Goal: Task Accomplishment & Management: Complete application form

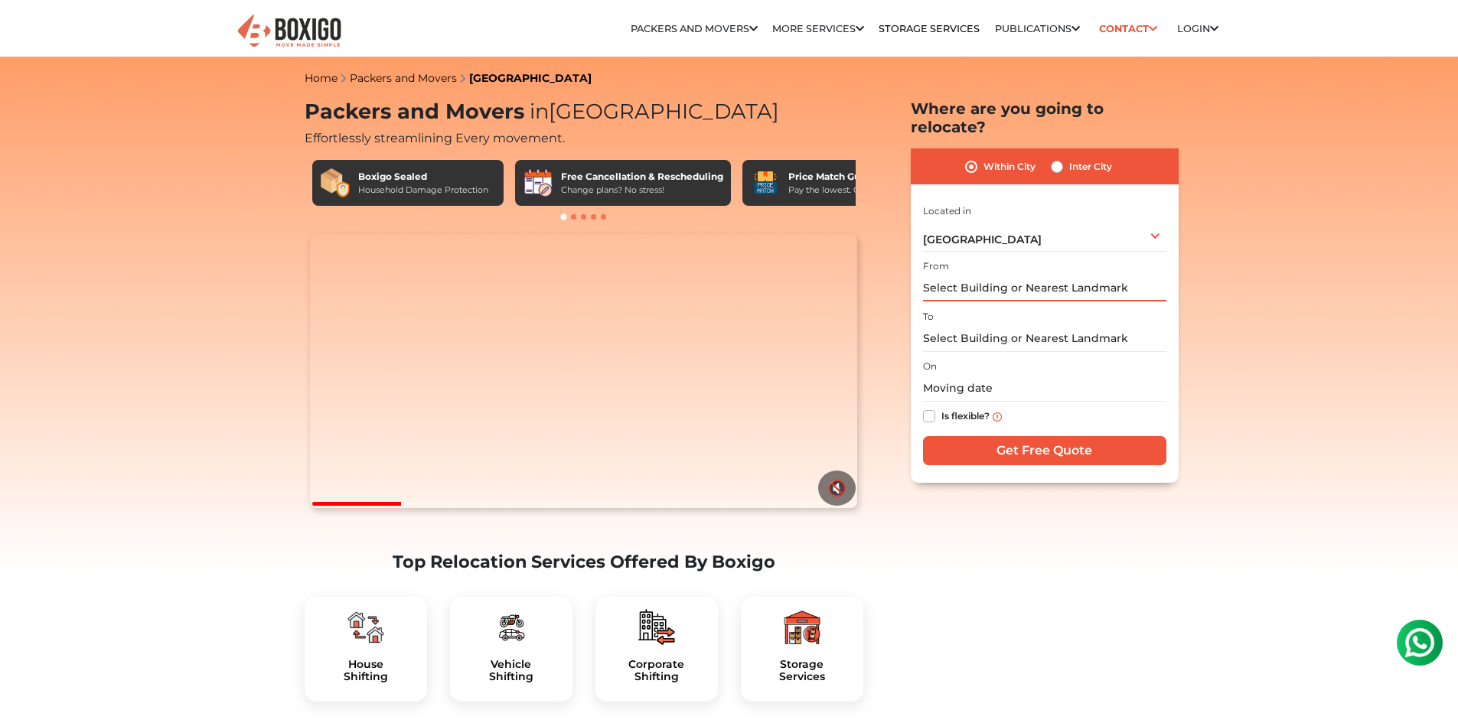
click at [1031, 275] on input "text" at bounding box center [1044, 288] width 243 height 27
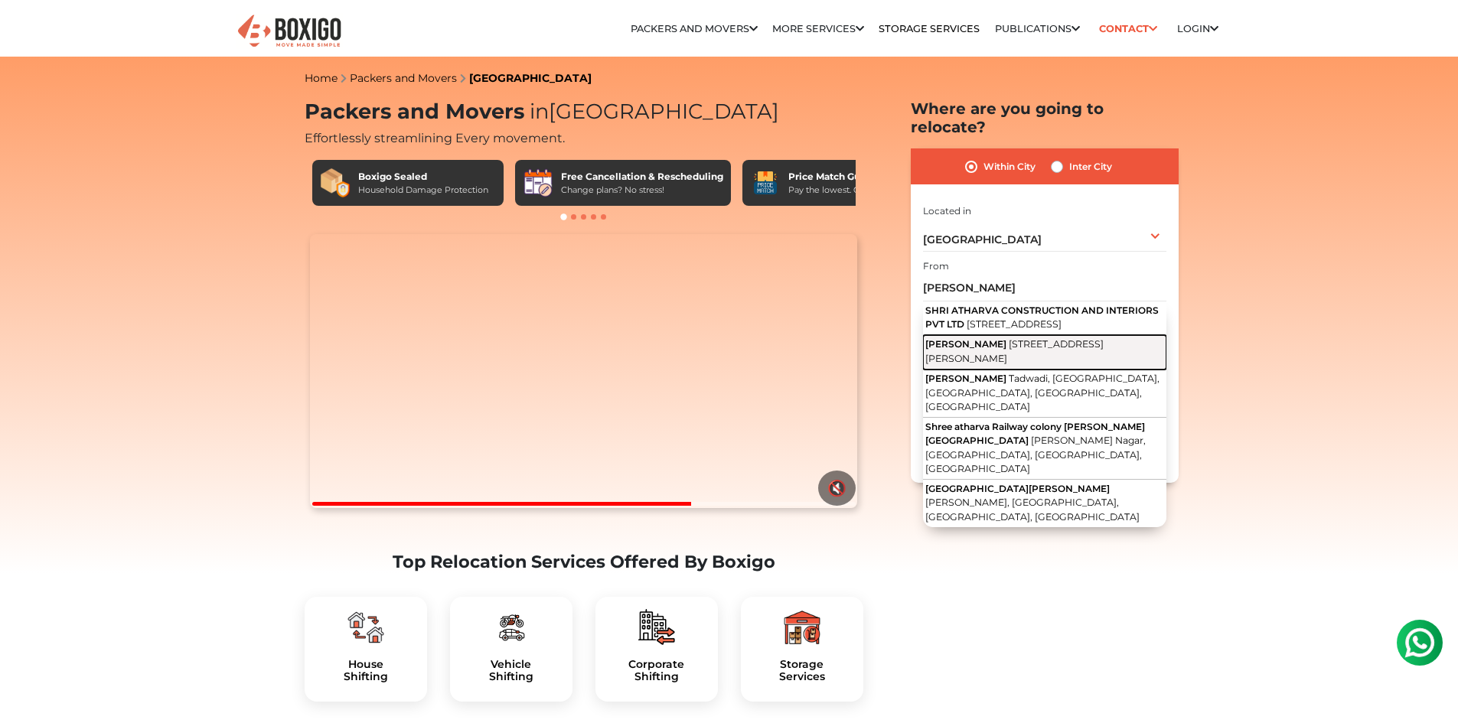
click at [1016, 351] on span "1st Main Road, Naidu Layout, Raj Mahal Vilas 2nd Stage, Sanjayanagara, Bengalur…" at bounding box center [1014, 351] width 178 height 26
type input "Shree Atharva Nilaya, 1st Main Road, Naidu Layout, Raj Mahal Vilas 2nd Stage, S…"
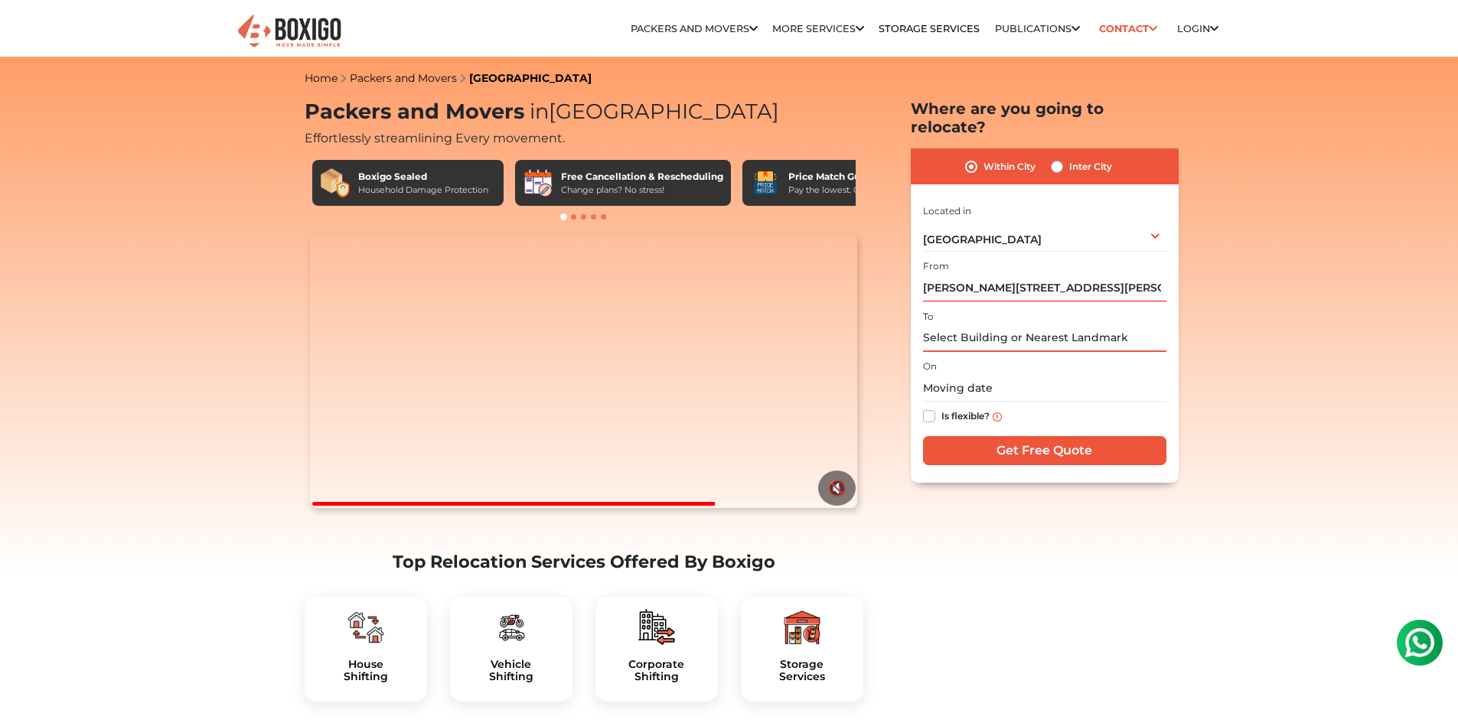
click at [993, 325] on input "text" at bounding box center [1044, 338] width 243 height 27
type input "V"
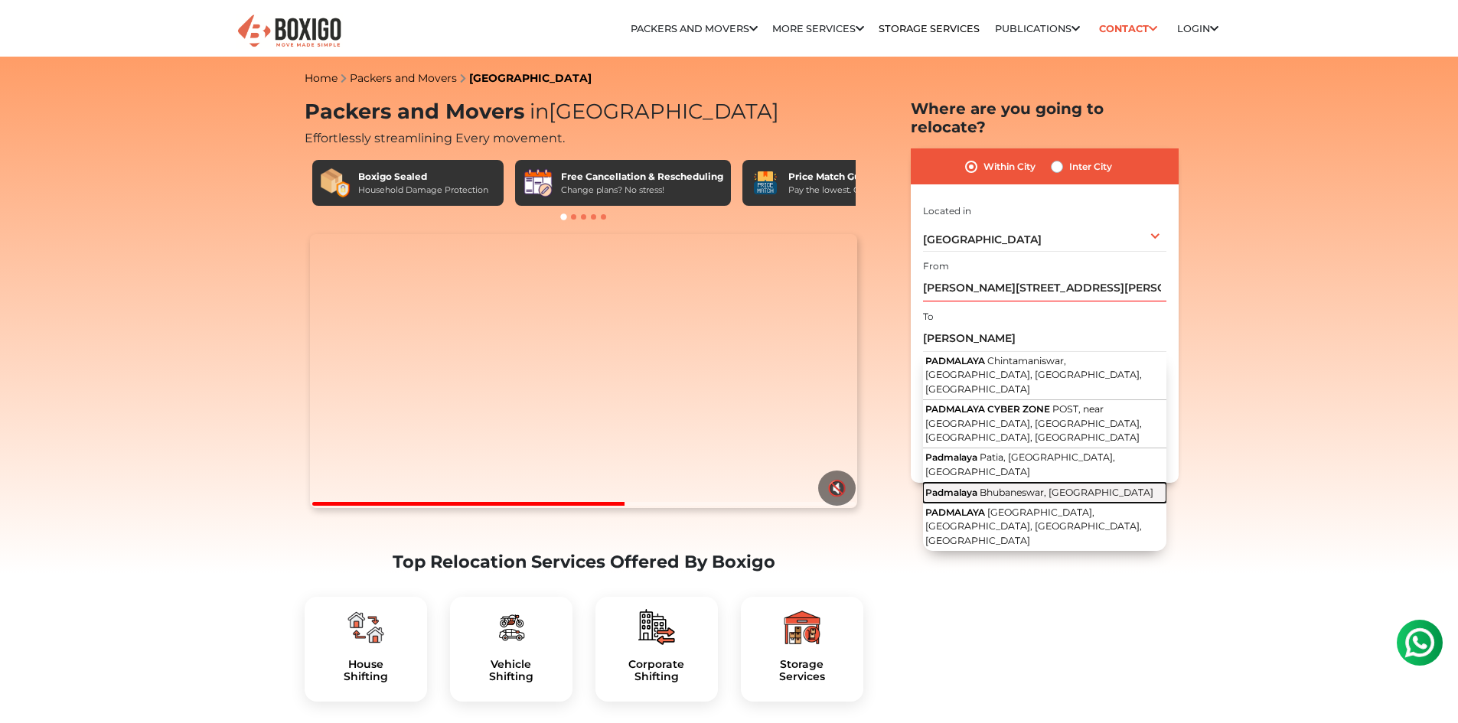
click at [1046, 483] on button "Padmalaya Bhubaneswar, Odisha" at bounding box center [1044, 493] width 243 height 20
type input "Padmalaya, Bhubaneswar, Odisha"
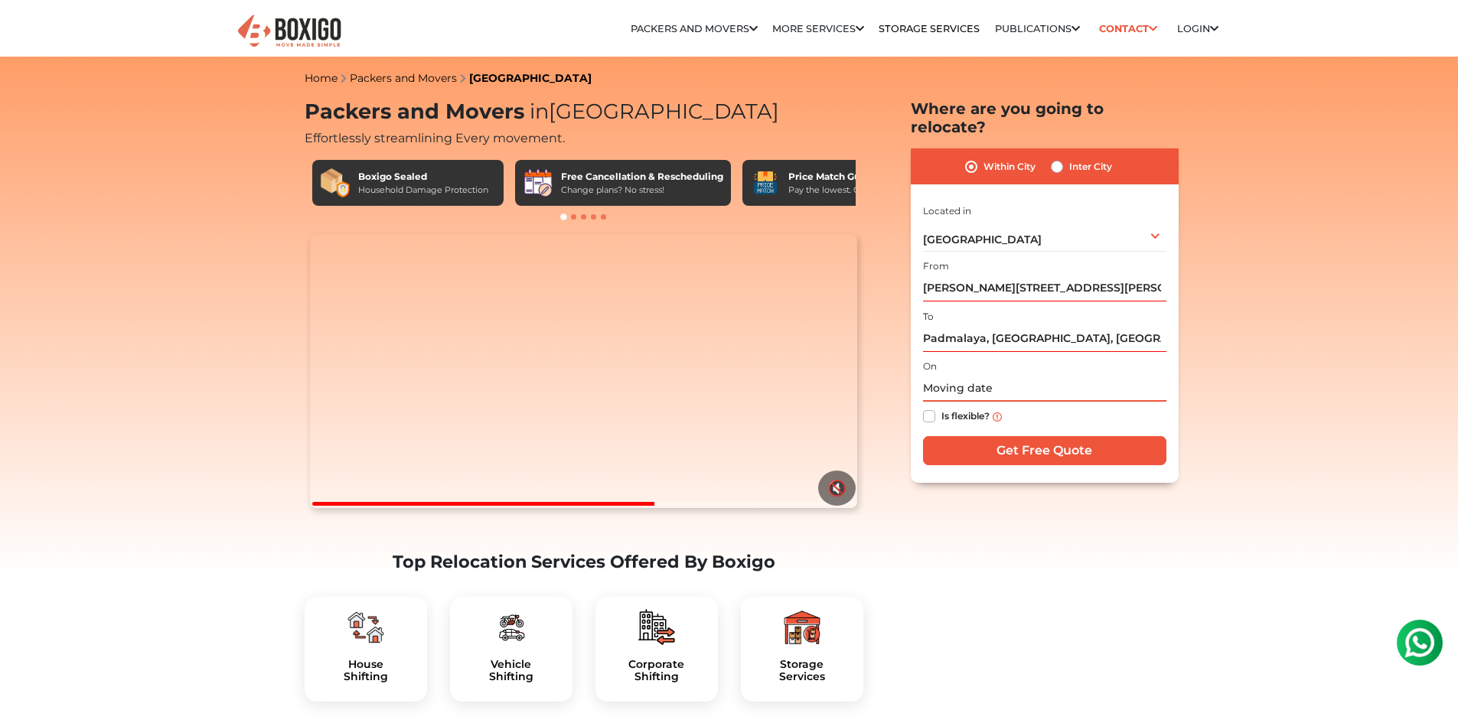
click at [1005, 375] on input "text" at bounding box center [1044, 388] width 243 height 27
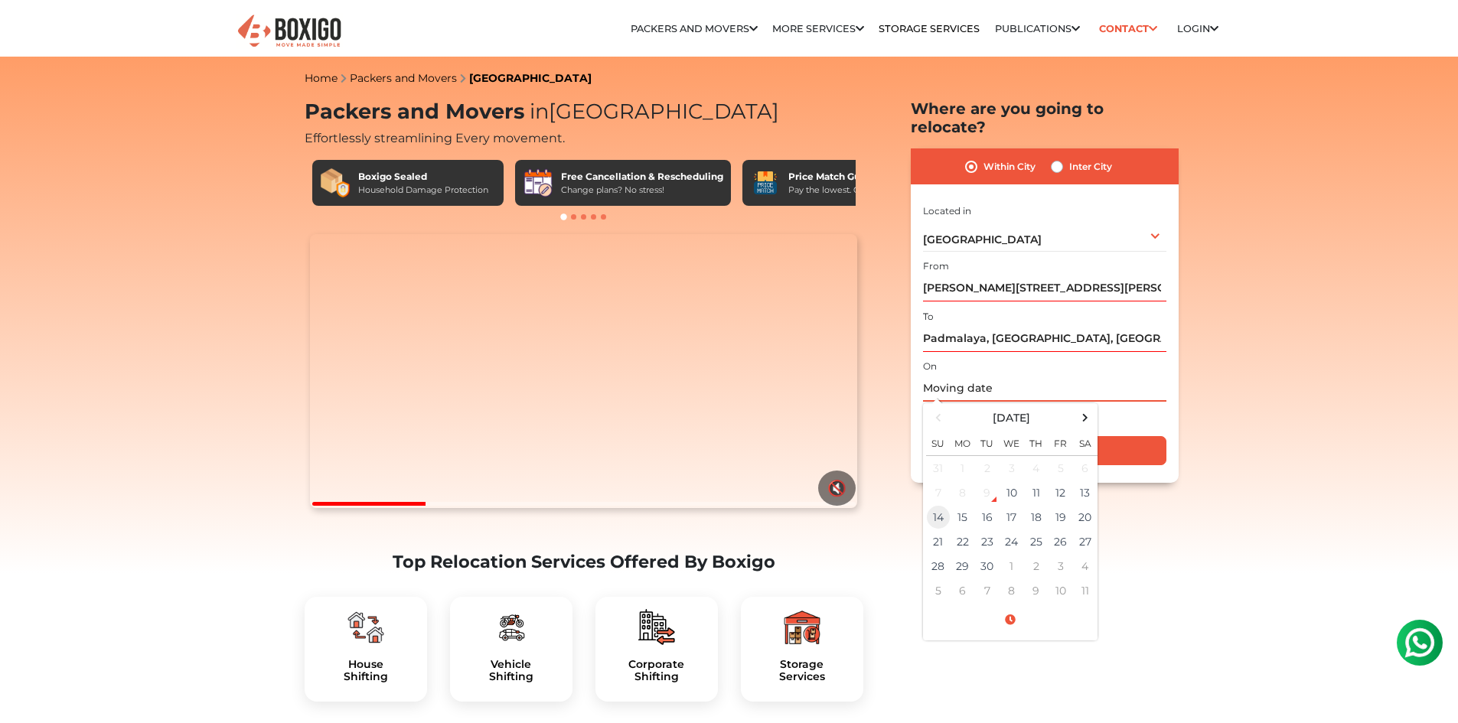
click at [936, 505] on td "14" at bounding box center [938, 517] width 24 height 24
type input "09/14/2025 12:00 AM"
click at [1013, 375] on input "09/14/2025 12:00 AM" at bounding box center [1044, 388] width 243 height 27
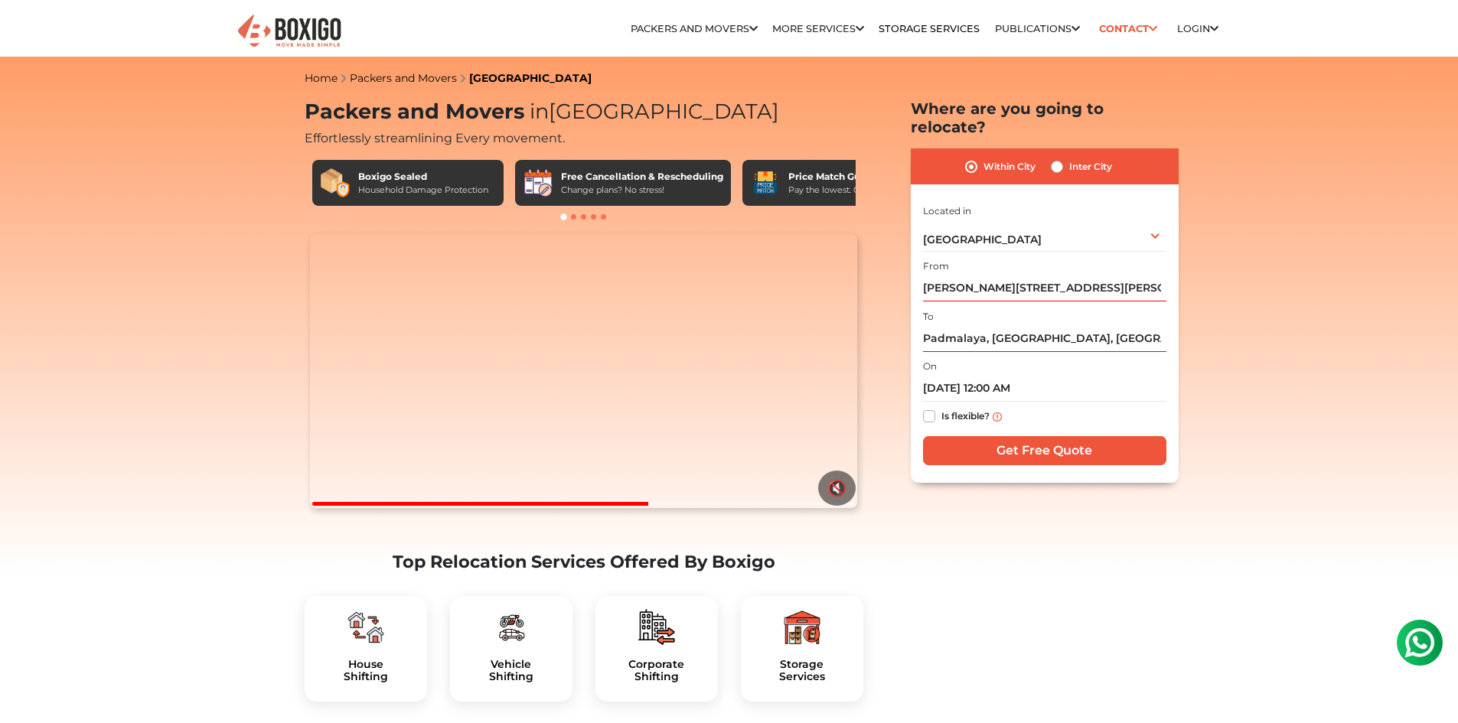
click at [941, 407] on label "Is flexible?" at bounding box center [965, 415] width 48 height 16
click at [929, 407] on input "Is flexible?" at bounding box center [929, 414] width 12 height 15
checkbox input "true"
click at [1051, 436] on input "Get Free Quote" at bounding box center [1044, 450] width 243 height 29
click at [1069, 158] on label "Inter City" at bounding box center [1090, 167] width 43 height 18
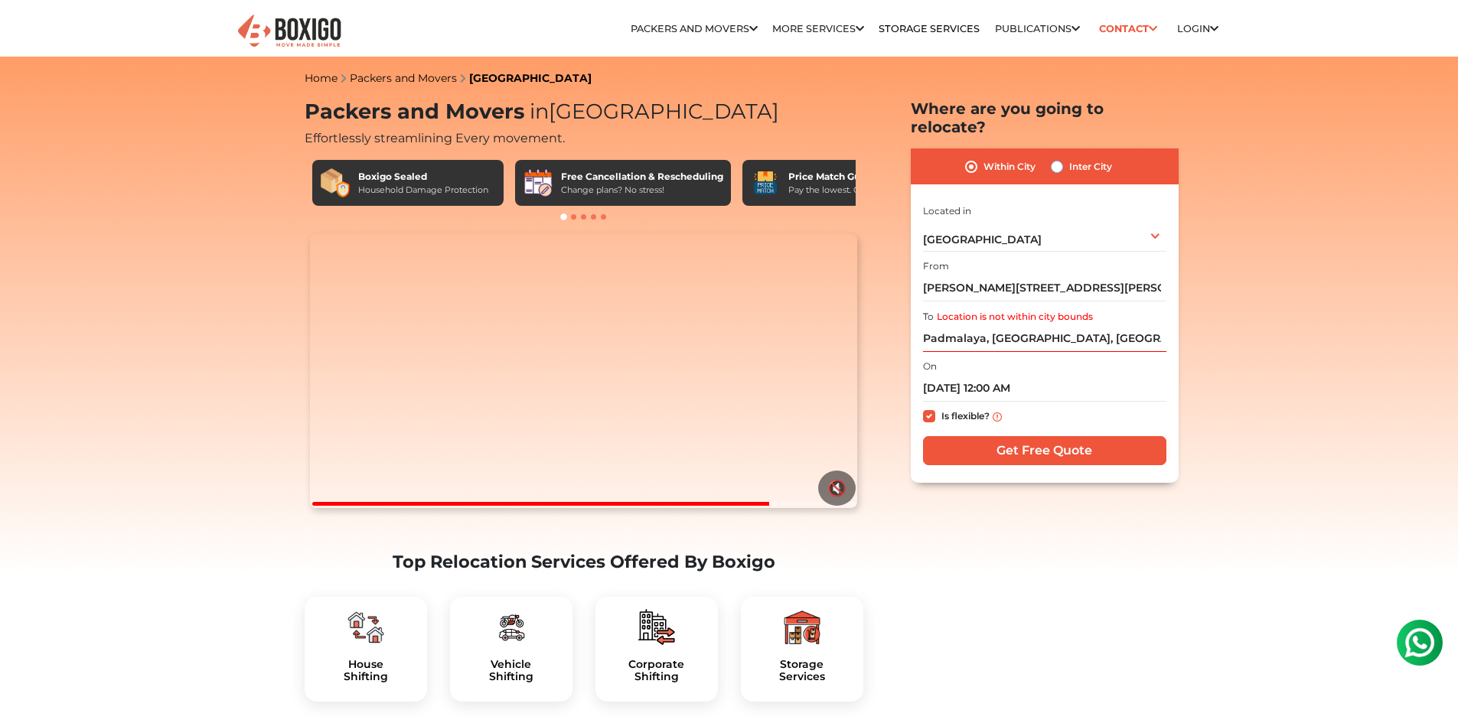
click at [1052, 158] on input "Inter City" at bounding box center [1057, 165] width 12 height 15
radio input "true"
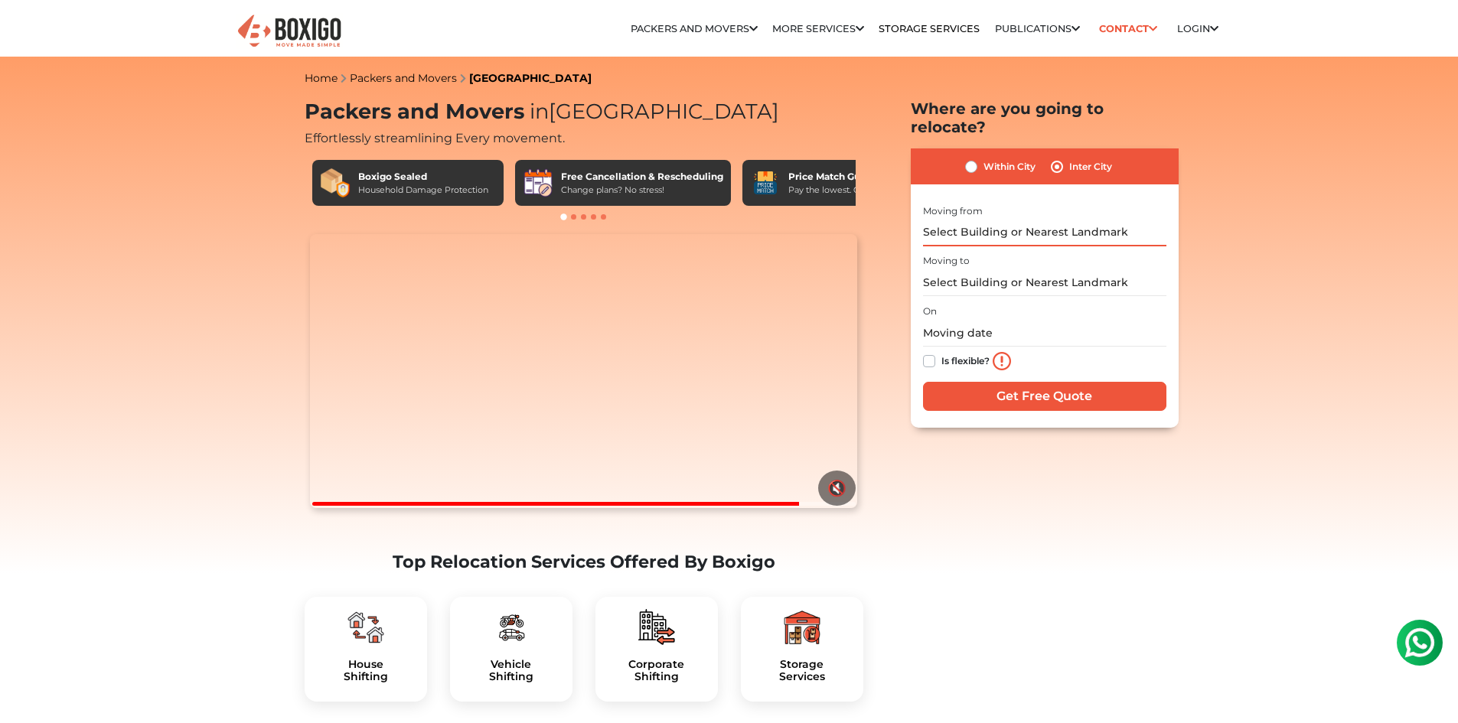
click at [1040, 220] on input "text" at bounding box center [1044, 233] width 243 height 27
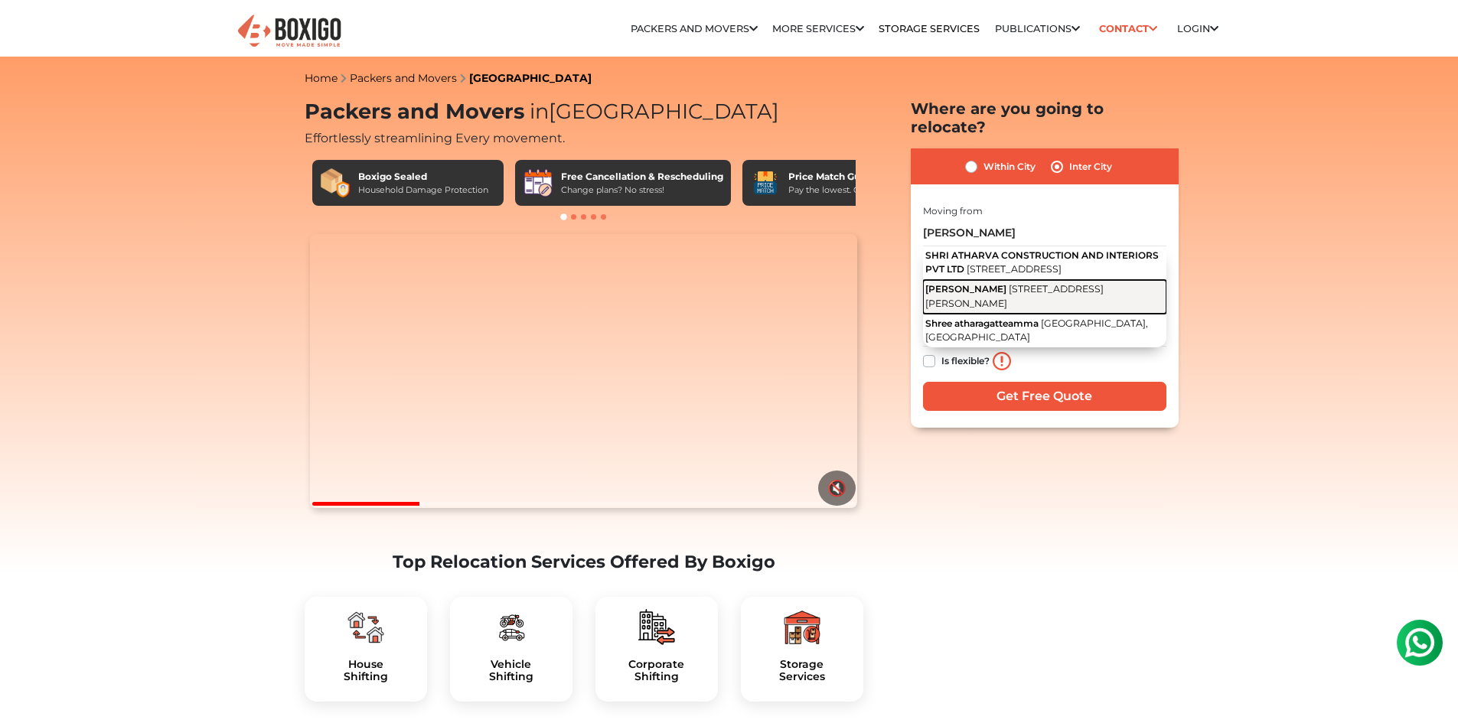
click at [1026, 285] on span "1st Main Road, Naidu Layout, Raj Mahal Vilas 2nd Stage, Sanjayanagara, Bengalur…" at bounding box center [1014, 296] width 178 height 26
type input "Shree Atharva Nilaya, 1st Main Road, Naidu Layout, Raj Mahal Vilas 2nd Stage, S…"
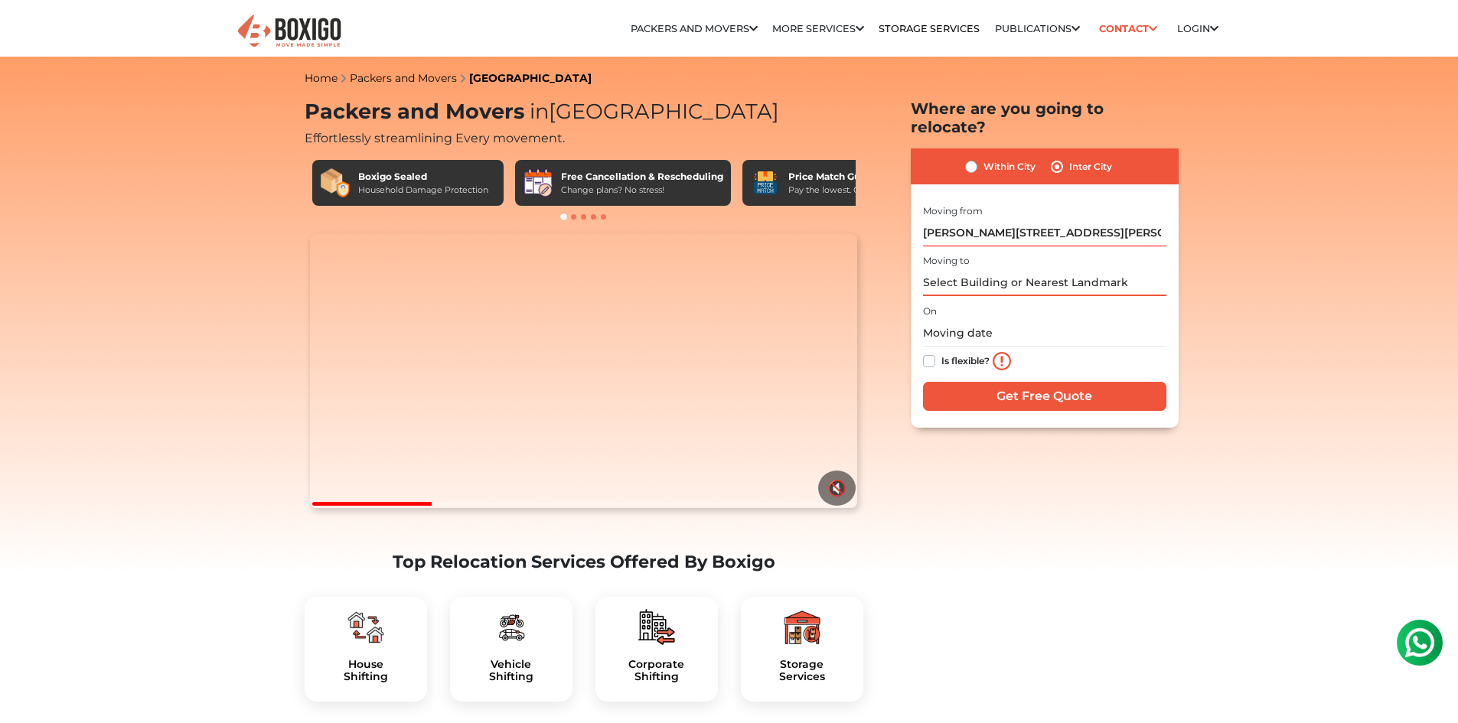
click at [1022, 269] on input "text" at bounding box center [1044, 282] width 243 height 27
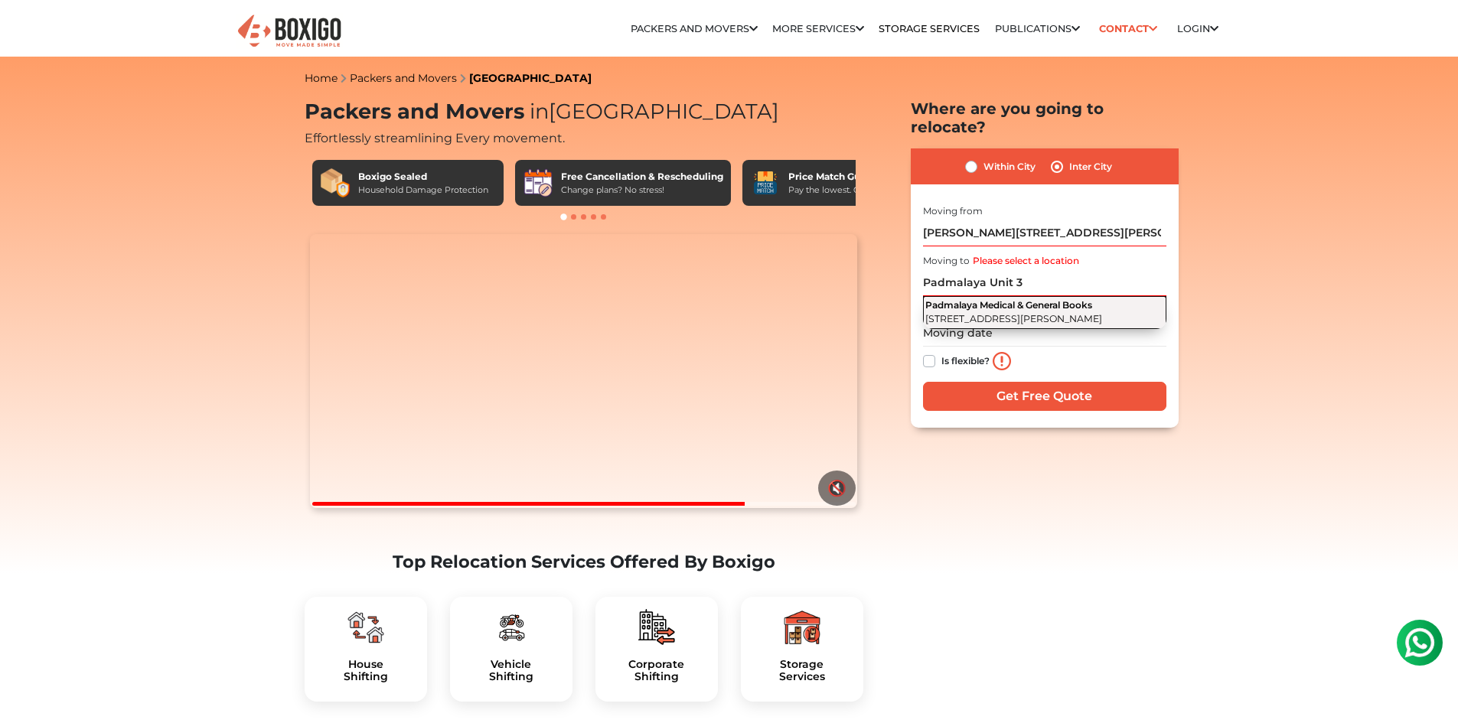
click at [1029, 313] on span "Janpath Road, Unit 3, Kharvela Nagar, Bhubaneswar, Odisha" at bounding box center [1013, 318] width 177 height 11
type input "Padmalaya Medical & General Books, Janpath Road, Unit 3, Kharvela Nagar, Bhuban…"
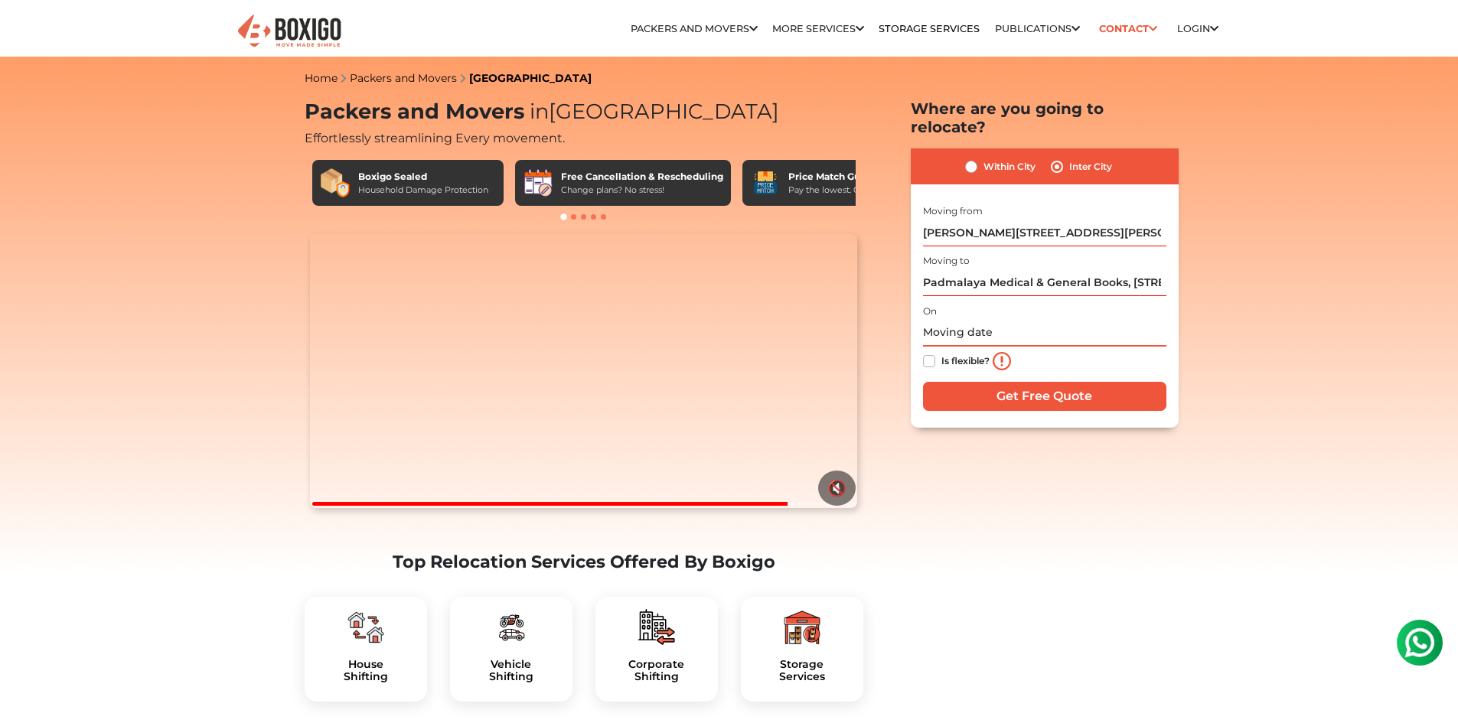
click at [1016, 320] on input "text" at bounding box center [1044, 333] width 243 height 27
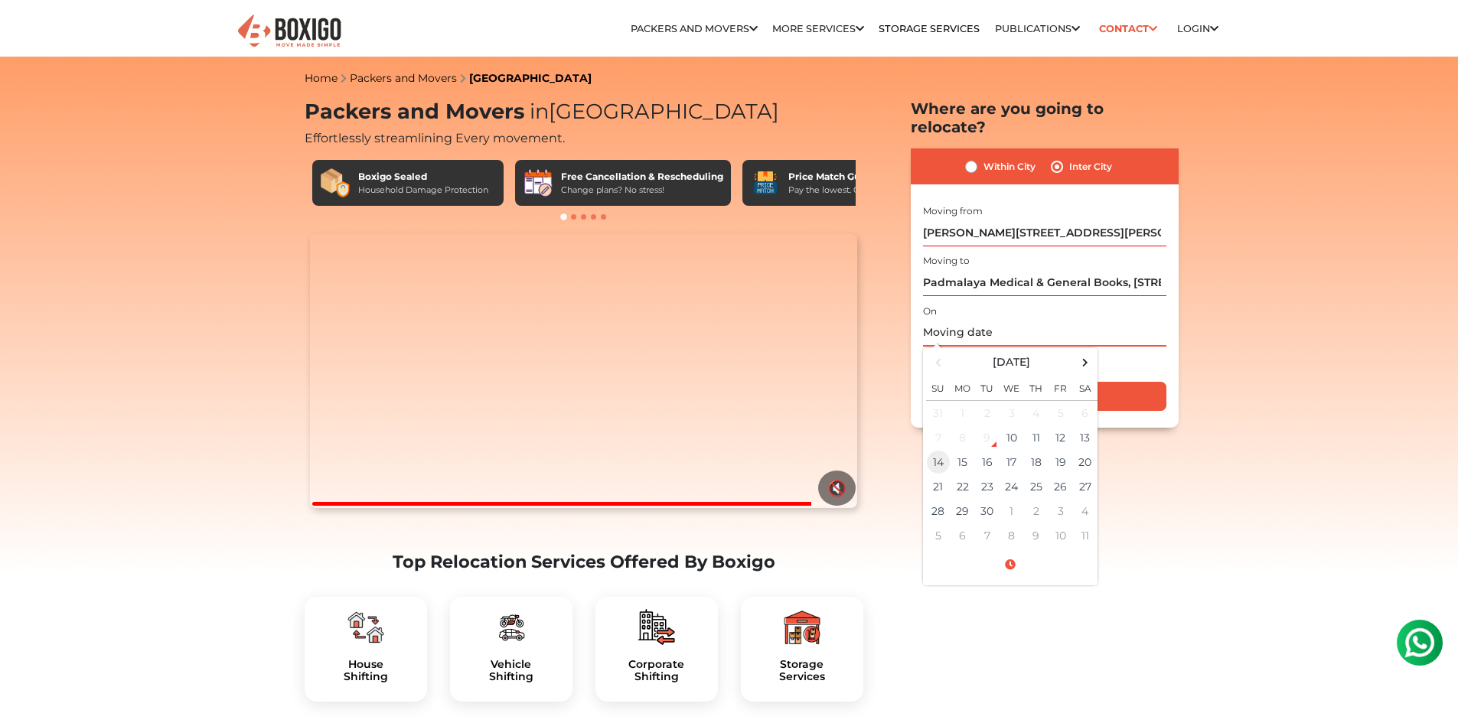
click at [944, 450] on td "14" at bounding box center [938, 462] width 24 height 24
type input "09/14/2025 12:00 AM"
click at [1157, 349] on div "Is flexible?" at bounding box center [1044, 362] width 243 height 31
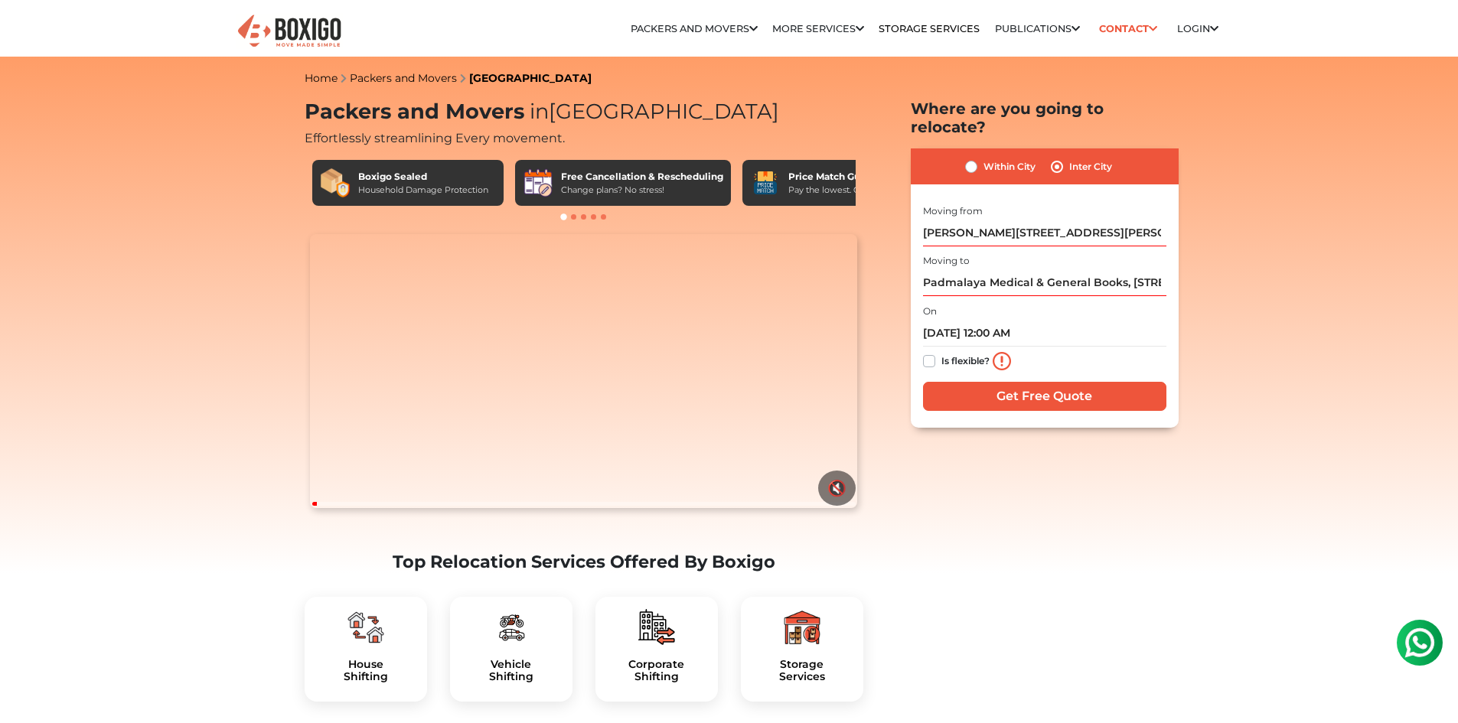
click at [941, 352] on label "Is flexible?" at bounding box center [965, 360] width 48 height 16
click at [931, 352] on input "Is flexible?" at bounding box center [929, 359] width 12 height 15
checkbox input "true"
click at [1005, 382] on input "Get Free Quote" at bounding box center [1044, 396] width 243 height 29
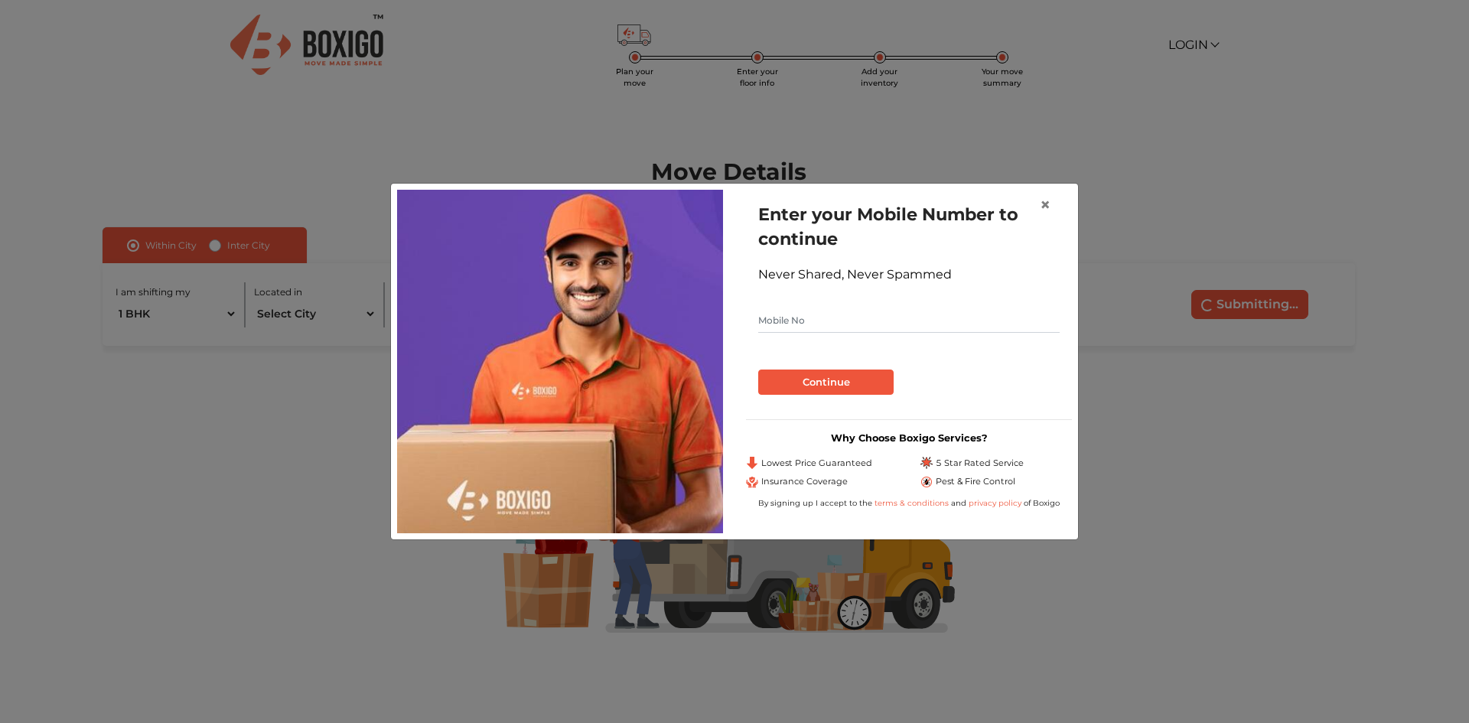
click at [902, 319] on input "text" at bounding box center [909, 320] width 302 height 24
type input "8895892546"
click at [853, 384] on button "Continue" at bounding box center [825, 383] width 135 height 26
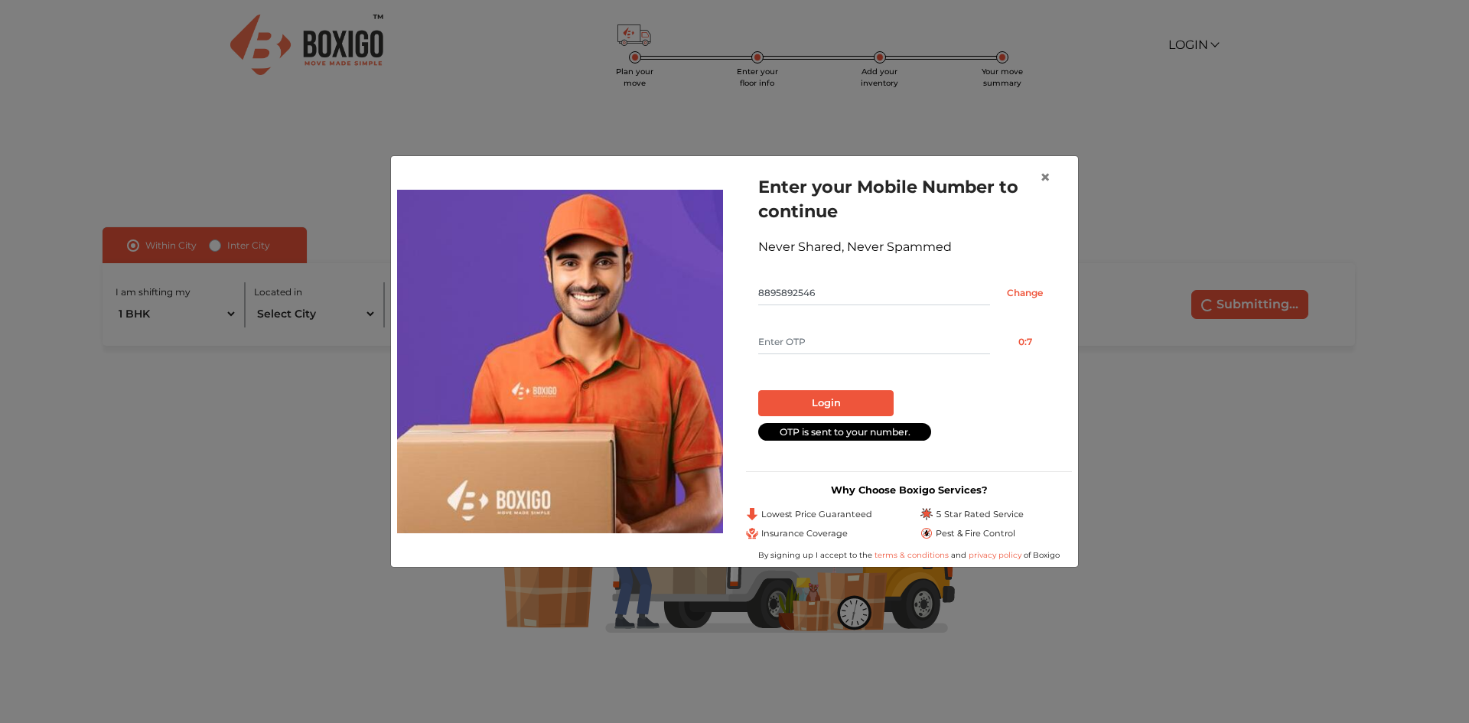
click at [822, 343] on input "text" at bounding box center [874, 342] width 232 height 24
type input "8053"
click at [862, 400] on button "Login" at bounding box center [825, 403] width 135 height 26
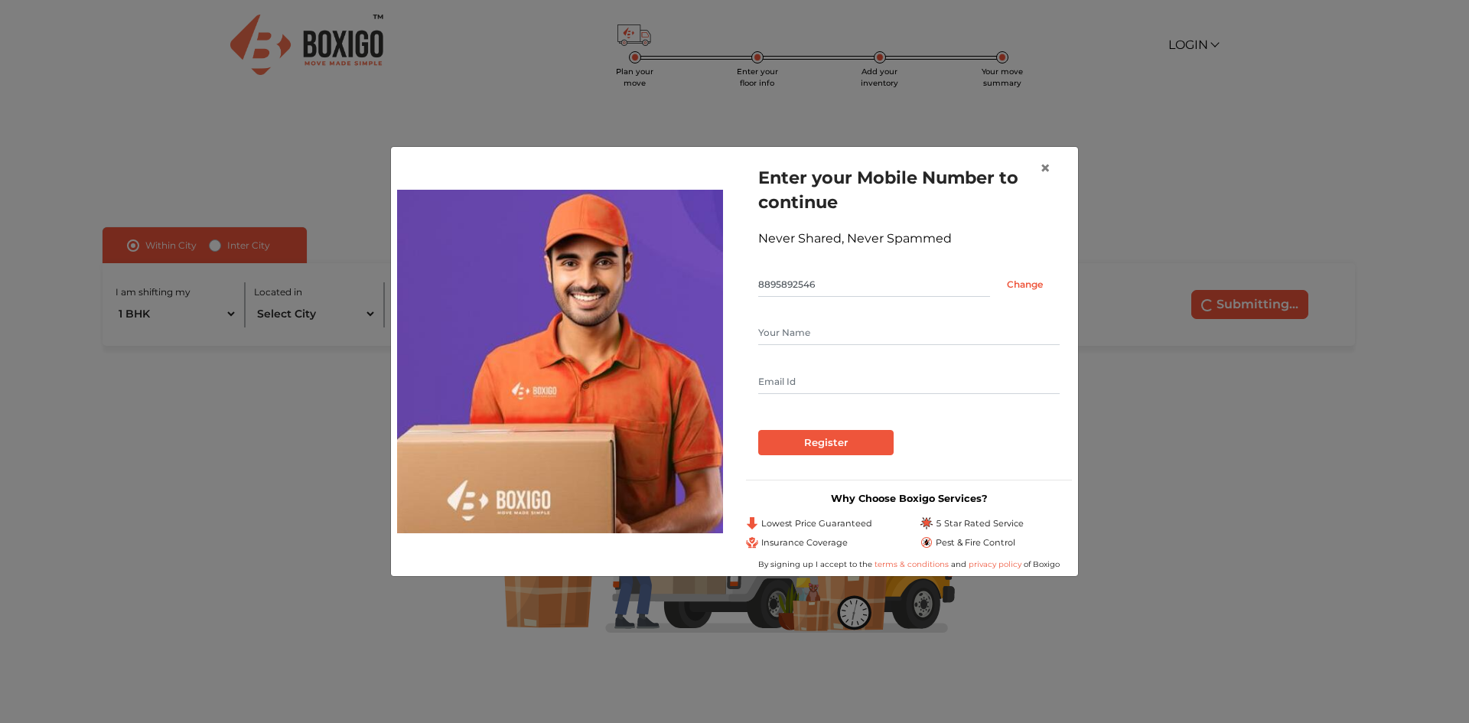
click at [797, 337] on input "text" at bounding box center [909, 333] width 302 height 24
type input "[PERSON_NAME]"
drag, startPoint x: 948, startPoint y: 383, endPoint x: 804, endPoint y: 366, distance: 145.6
click at [804, 366] on div "[PERSON_NAME] [EMAIL_ADDRESS][PERSON_NAME][DOMAIN_NAME]" at bounding box center [909, 357] width 302 height 73
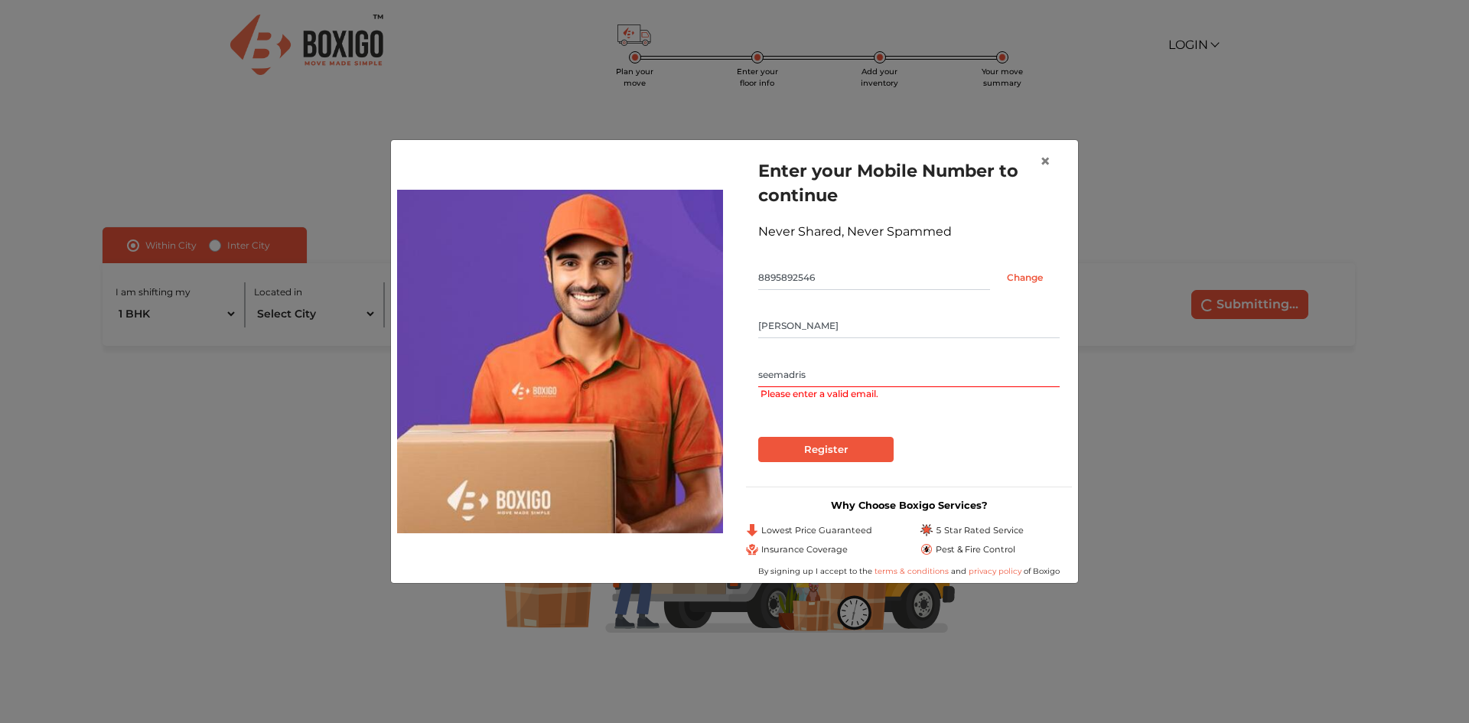
type input "[EMAIL_ADDRESS][DOMAIN_NAME]"
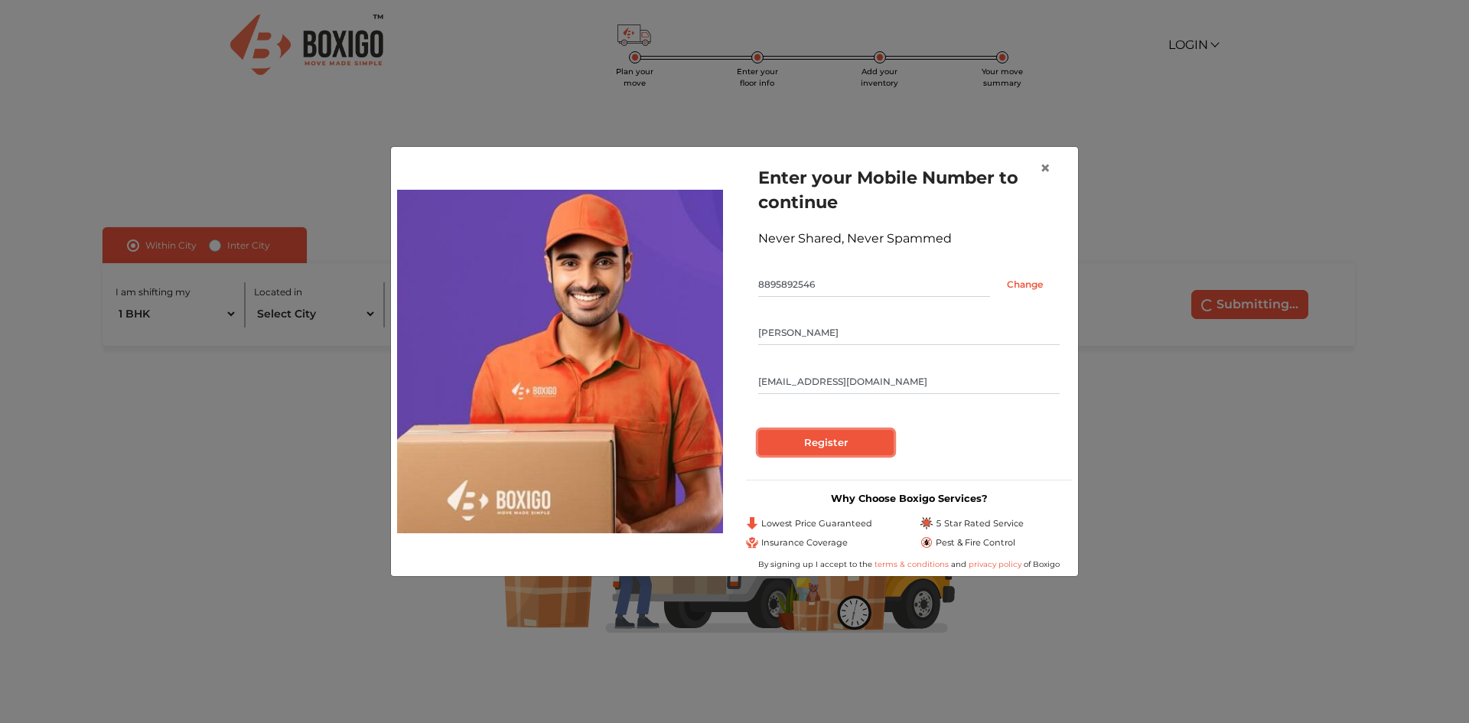
click at [865, 447] on input "Register" at bounding box center [825, 443] width 135 height 26
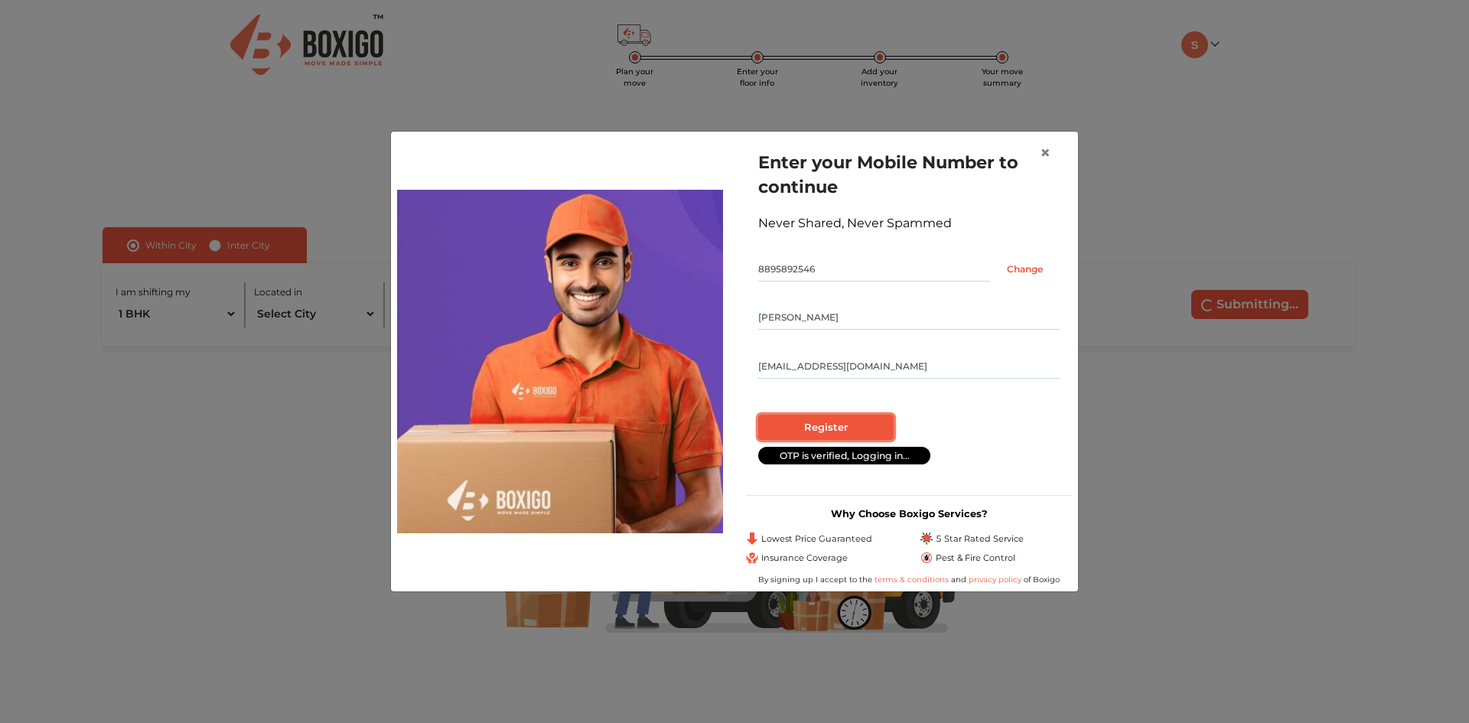
radio input "false"
radio input "true"
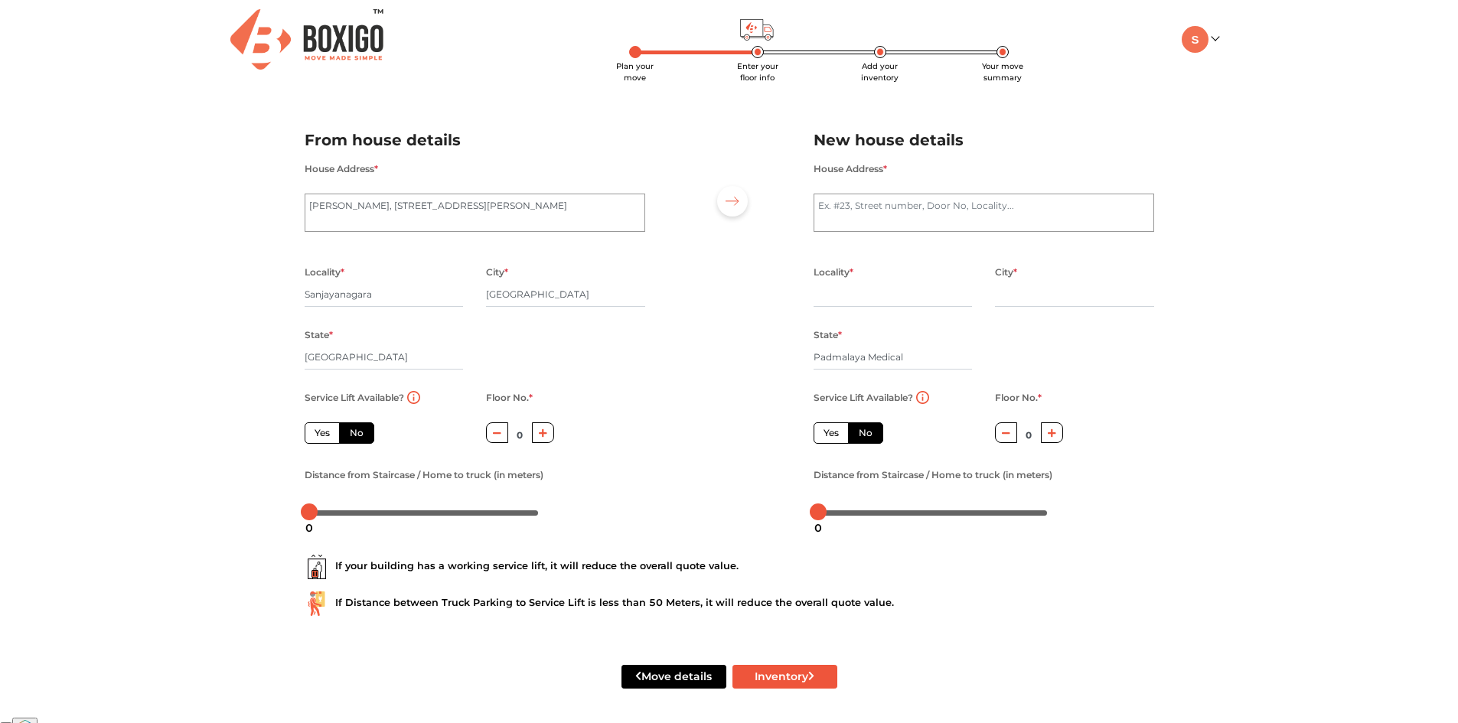
scroll to position [8, 0]
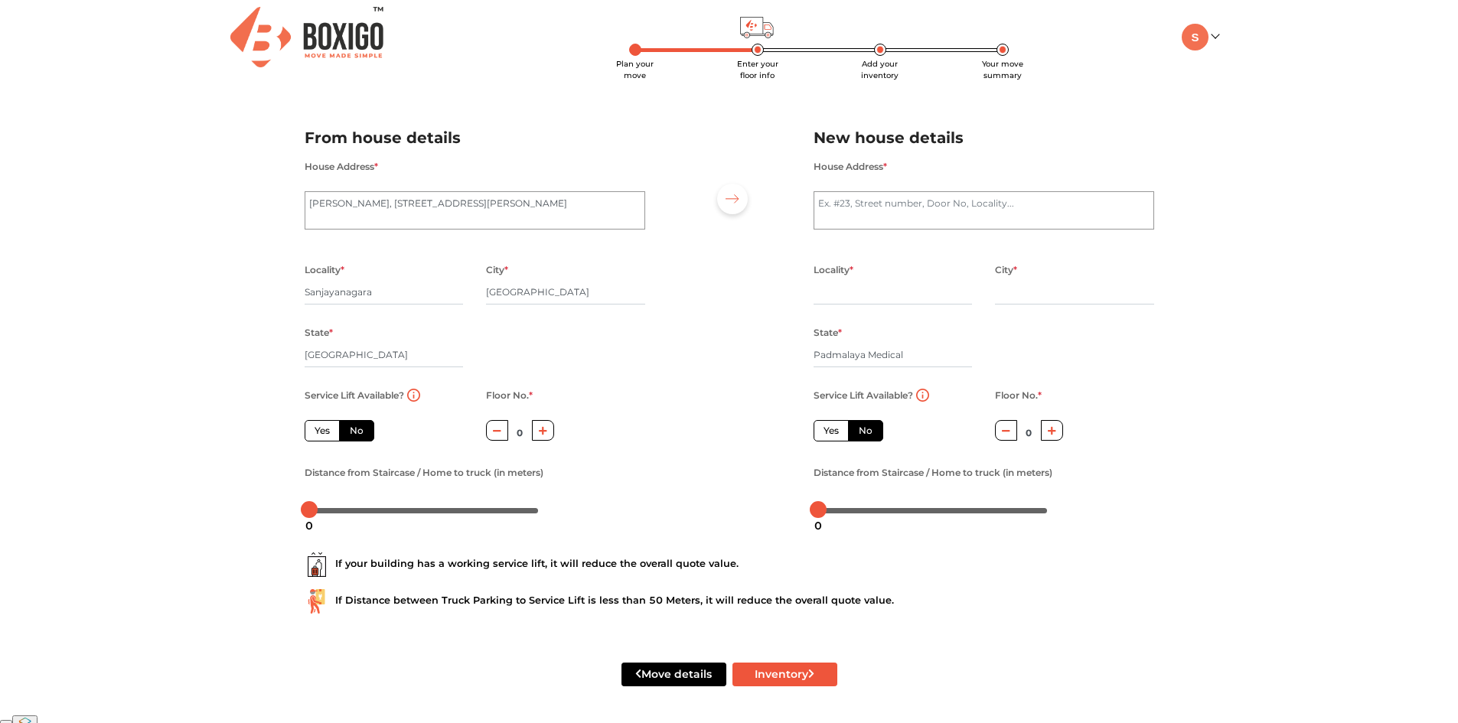
click at [497, 427] on icon "button" at bounding box center [497, 430] width 8 height 9
click at [553, 432] on button "button" at bounding box center [543, 430] width 22 height 21
click at [501, 426] on icon "button" at bounding box center [497, 430] width 8 height 9
type input "0"
click at [843, 197] on textarea "House Address *" at bounding box center [984, 210] width 341 height 38
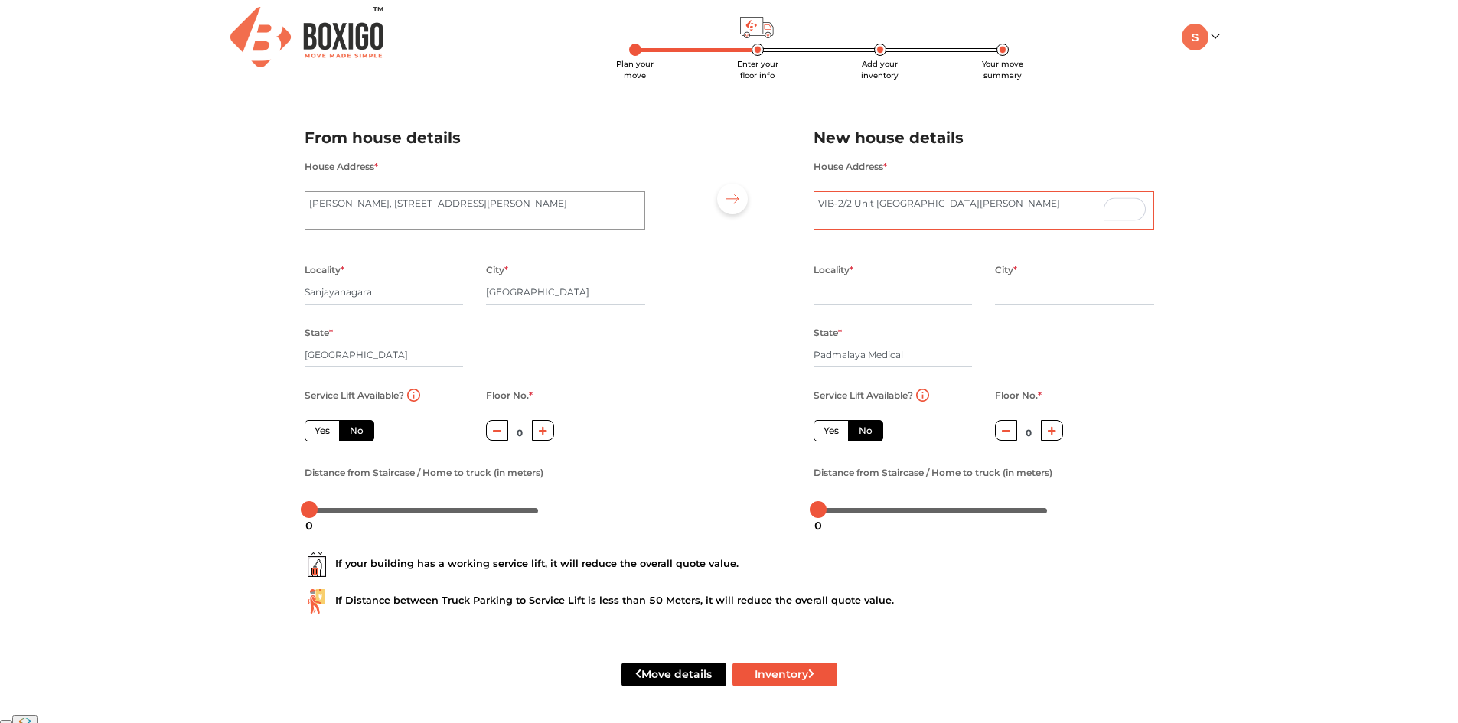
type textarea "VIB-2/2 Unit [GEOGRAPHIC_DATA][PERSON_NAME]"
click at [850, 281] on input "text" at bounding box center [893, 292] width 159 height 24
click at [910, 357] on input "Padmalaya Medical" at bounding box center [893, 355] width 159 height 24
type input "P"
type input "Odisha"
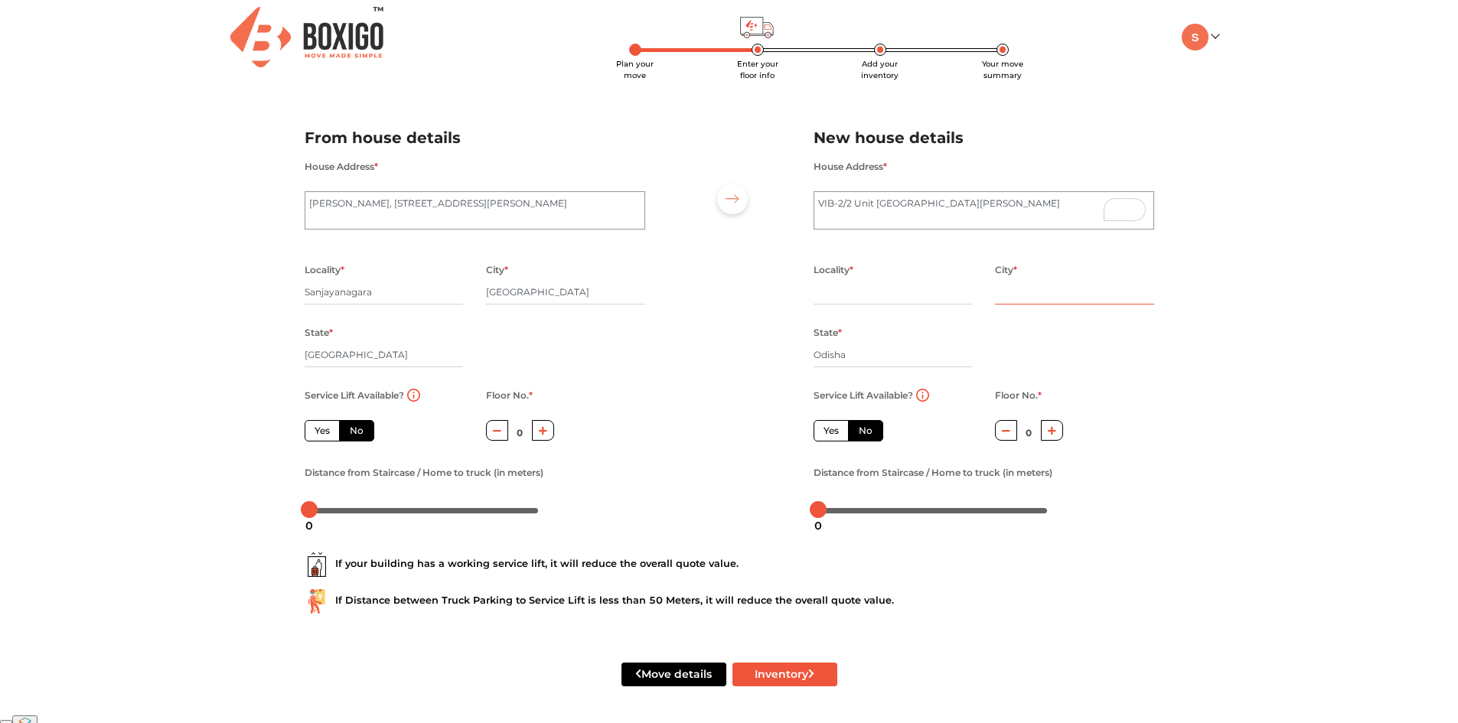
click at [1030, 298] on input "text" at bounding box center [1074, 292] width 159 height 24
type input "Bhubaneswar"
click at [902, 291] on input "text" at bounding box center [893, 292] width 159 height 24
type input "Unit-3"
click at [885, 204] on textarea "VIB-2/2 Unit [GEOGRAPHIC_DATA][PERSON_NAME]" at bounding box center [984, 210] width 341 height 38
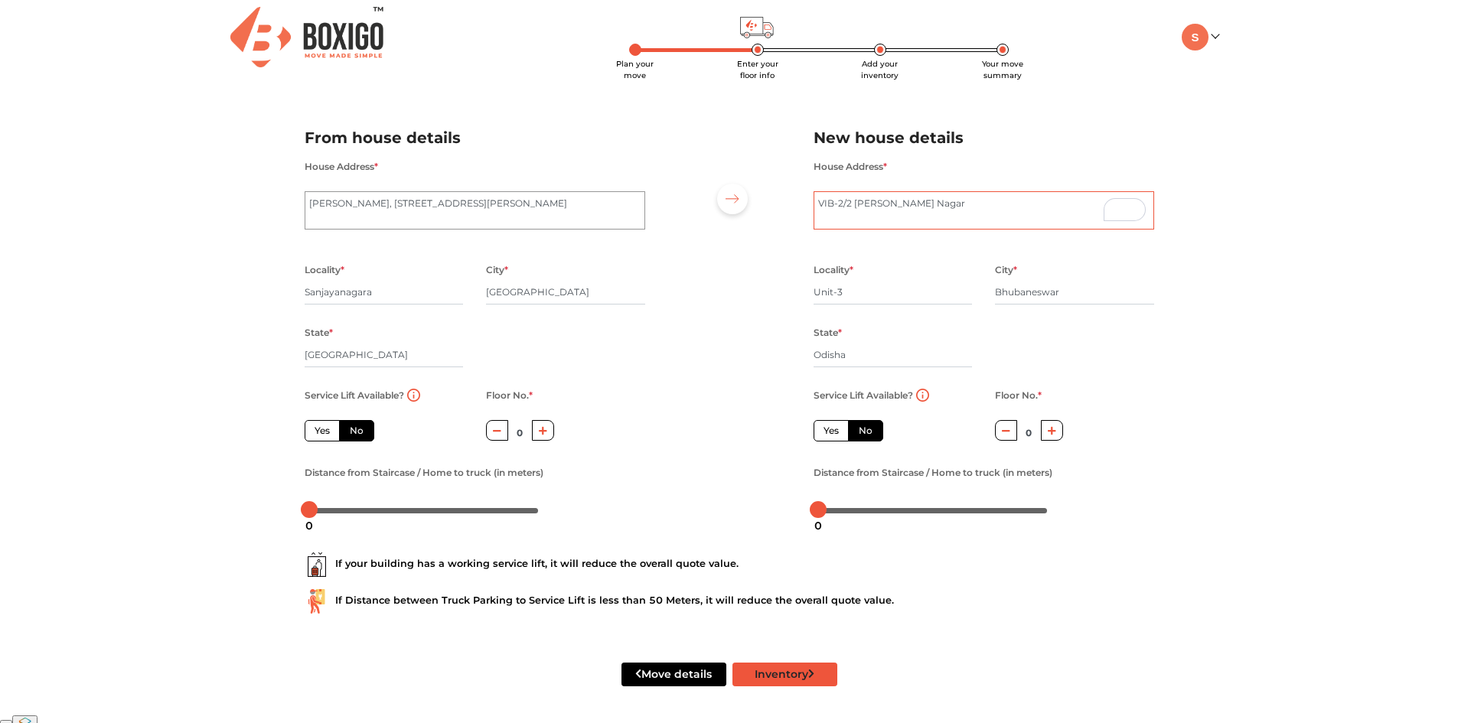
type textarea "VIB-2/2 [PERSON_NAME] Nagar"
click at [788, 673] on button "Inventory" at bounding box center [784, 675] width 105 height 24
radio input "true"
click at [837, 293] on input "Unit-3" at bounding box center [893, 292] width 159 height 24
type input "Unit3"
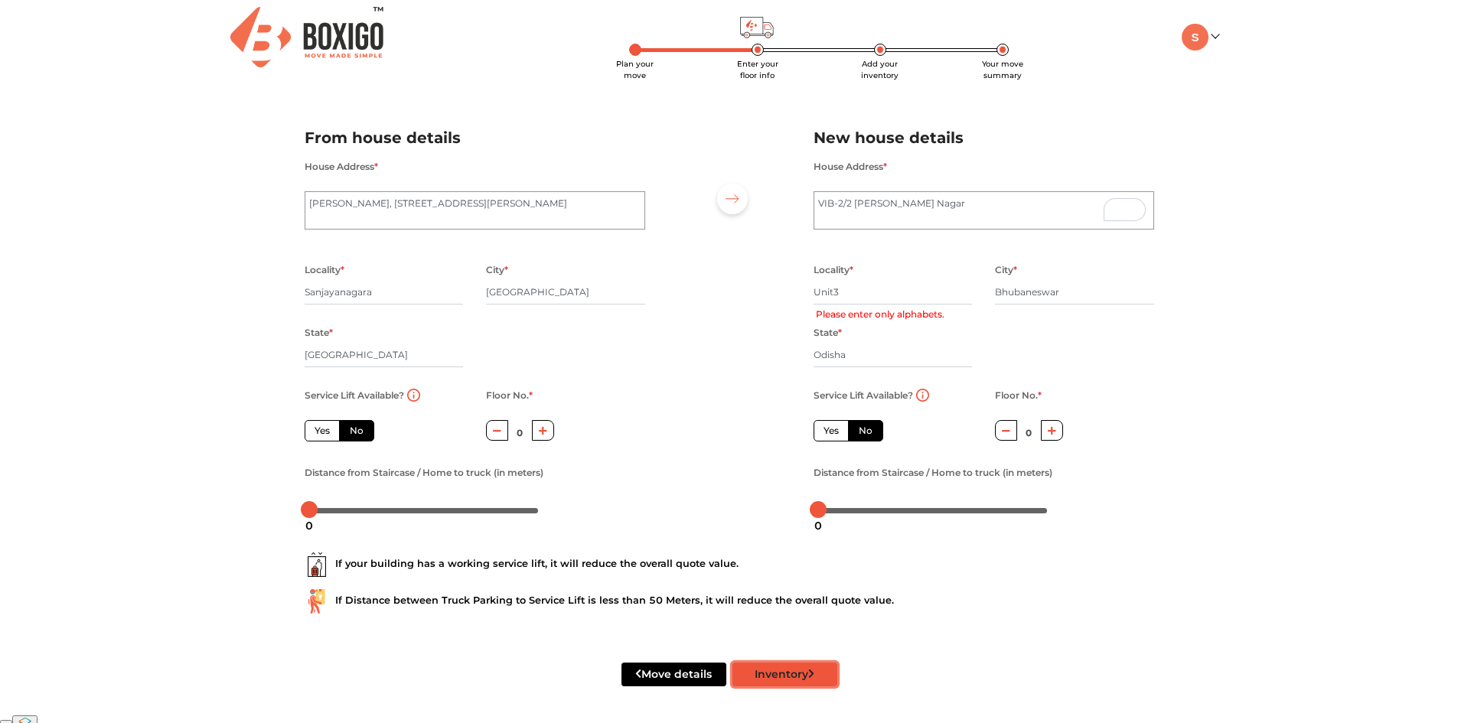
click at [775, 677] on button "Inventory" at bounding box center [784, 675] width 105 height 24
click at [850, 294] on input "Unit3" at bounding box center [893, 292] width 159 height 24
radio input "true"
type input "Uni"
radio input "true"
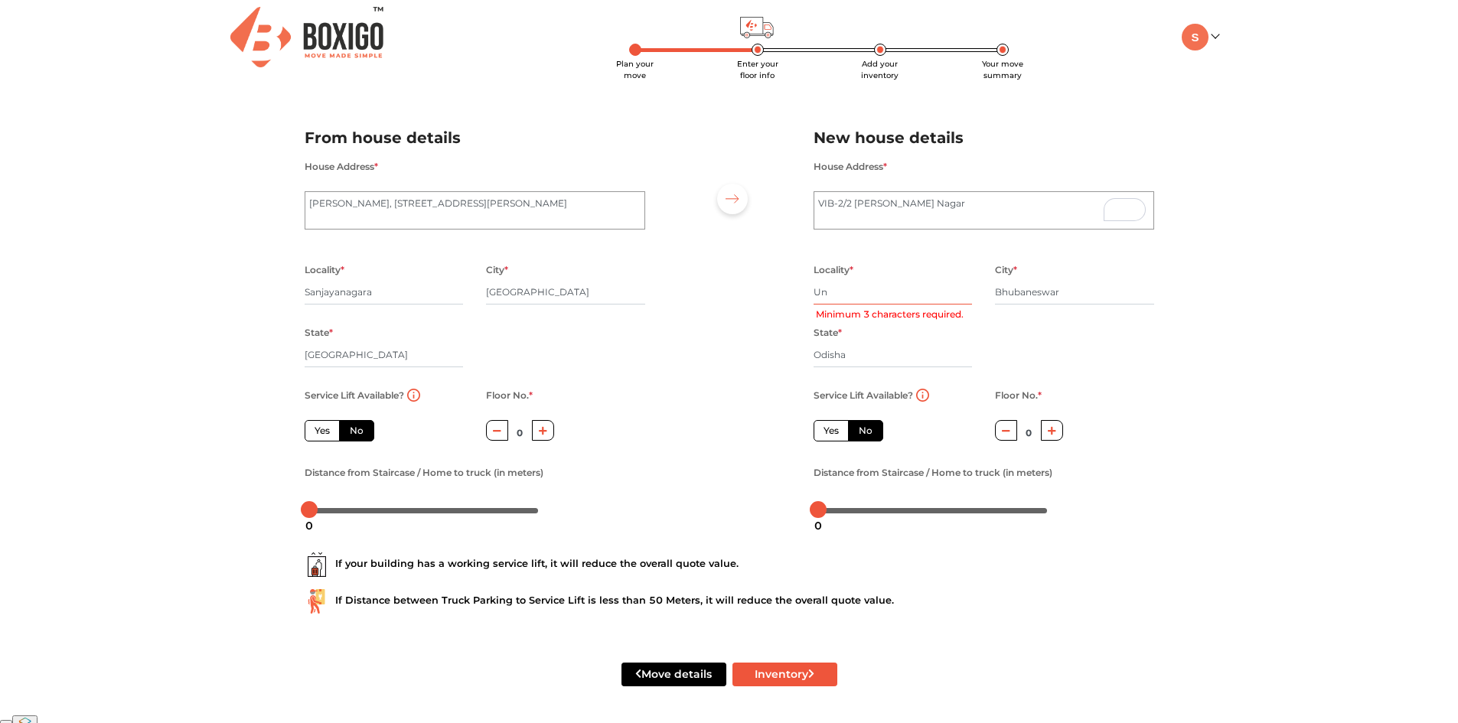
type input "U"
radio input "true"
type input "Kh"
radio input "true"
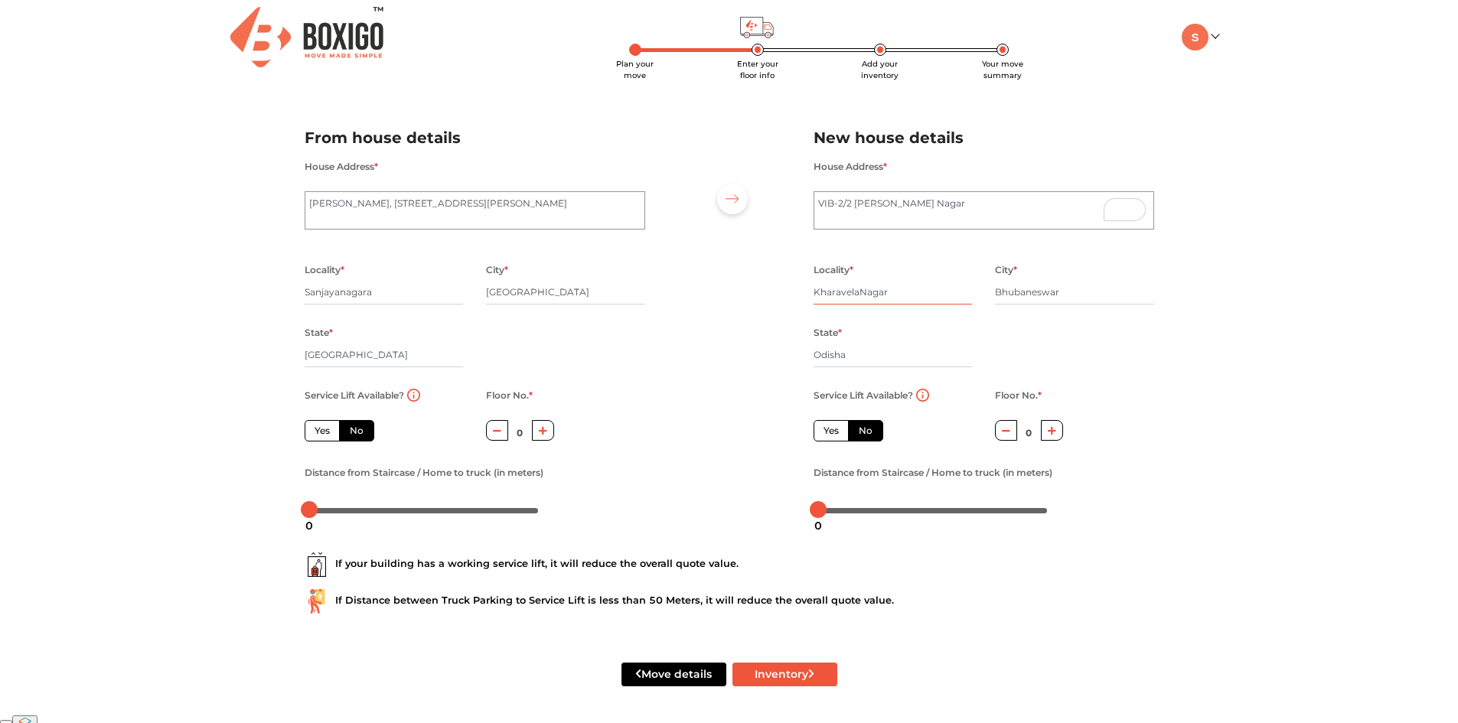
click at [856, 292] on input "KharavelaNagar" at bounding box center [893, 292] width 159 height 24
type input "[PERSON_NAME] Nagar"
click at [934, 204] on textarea "VIB-2/2 [PERSON_NAME] Nagar" at bounding box center [984, 210] width 341 height 38
type textarea "VIB-2/2 Unit-3"
click at [765, 673] on button "Inventory" at bounding box center [784, 675] width 105 height 24
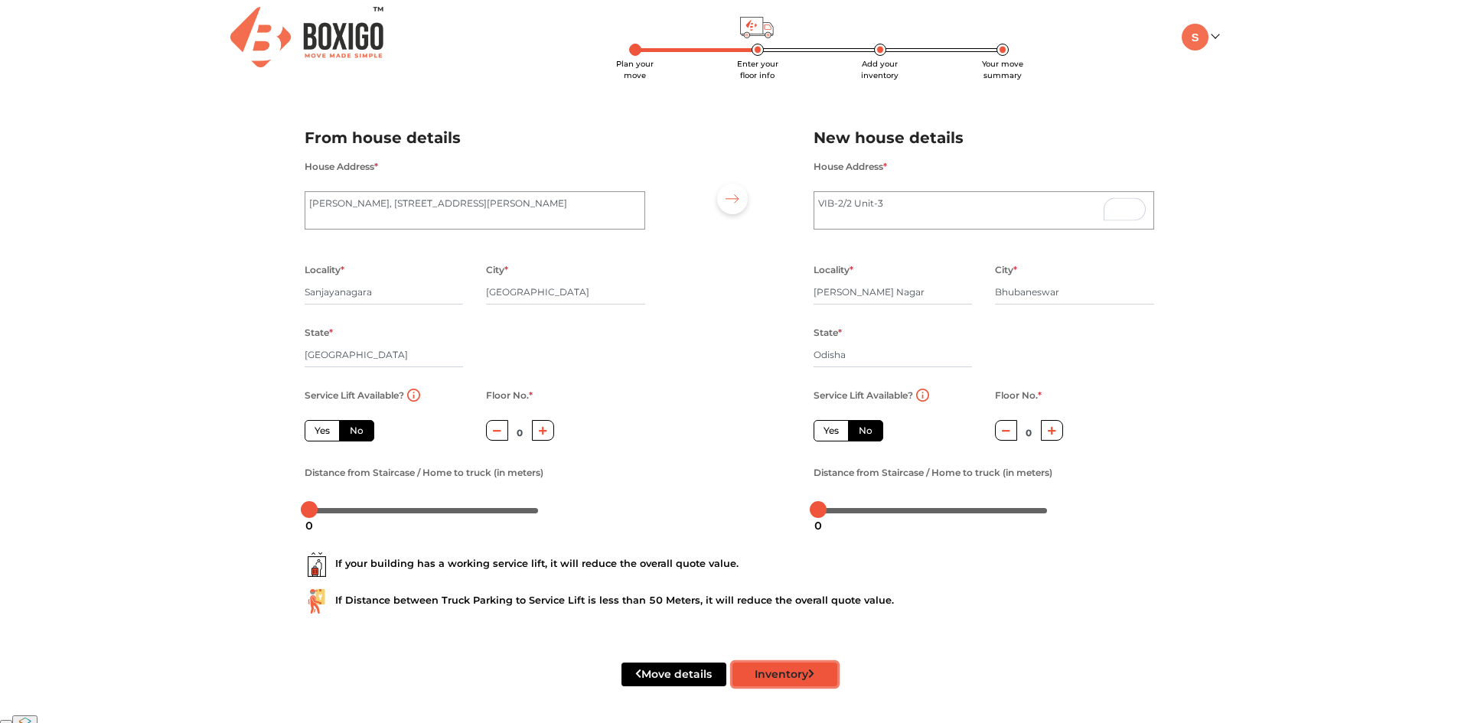
radio input "true"
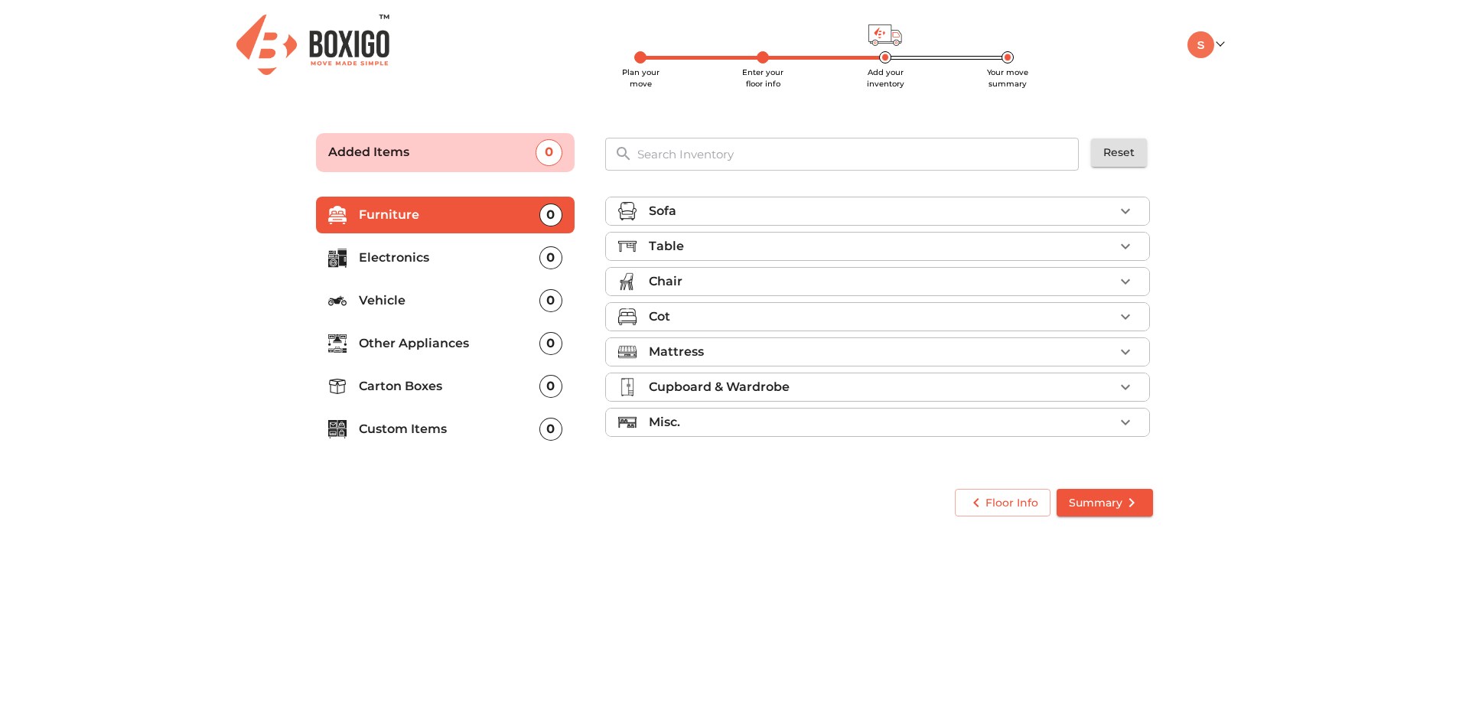
click at [444, 378] on p "Carton Boxes" at bounding box center [449, 386] width 181 height 18
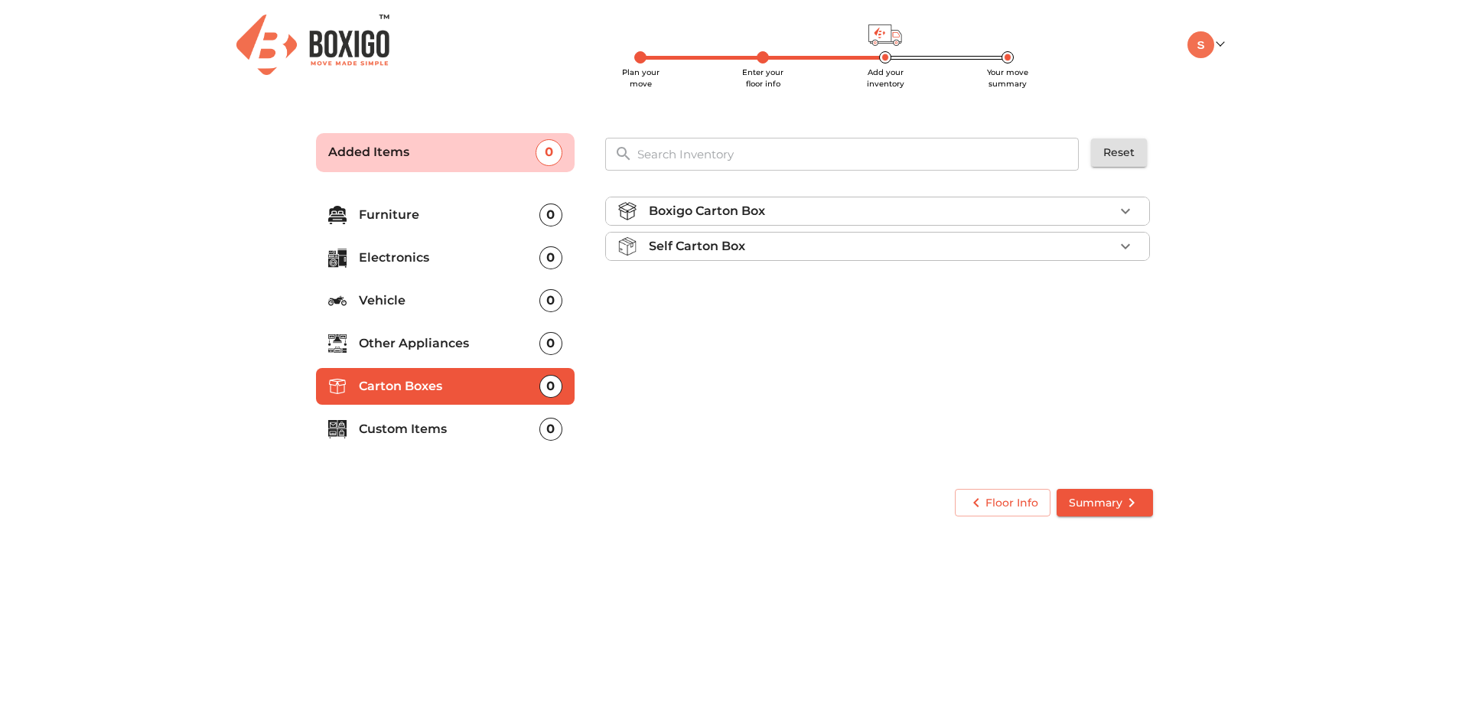
click at [801, 242] on div "Self Carton Box" at bounding box center [881, 246] width 465 height 18
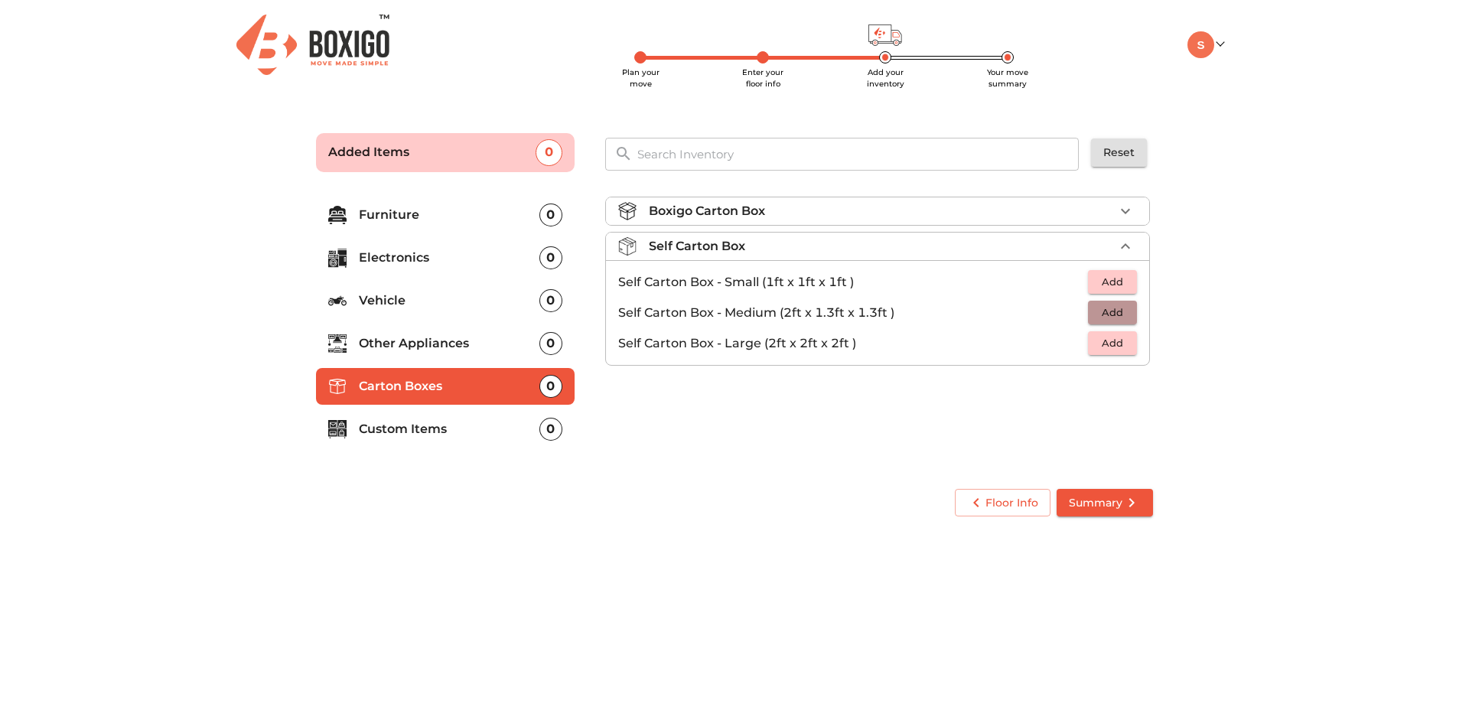
click at [1110, 312] on span "Add" at bounding box center [1113, 313] width 34 height 18
click at [1114, 275] on span "Add" at bounding box center [1113, 282] width 34 height 18
click at [1101, 504] on span "Summary" at bounding box center [1105, 503] width 72 height 19
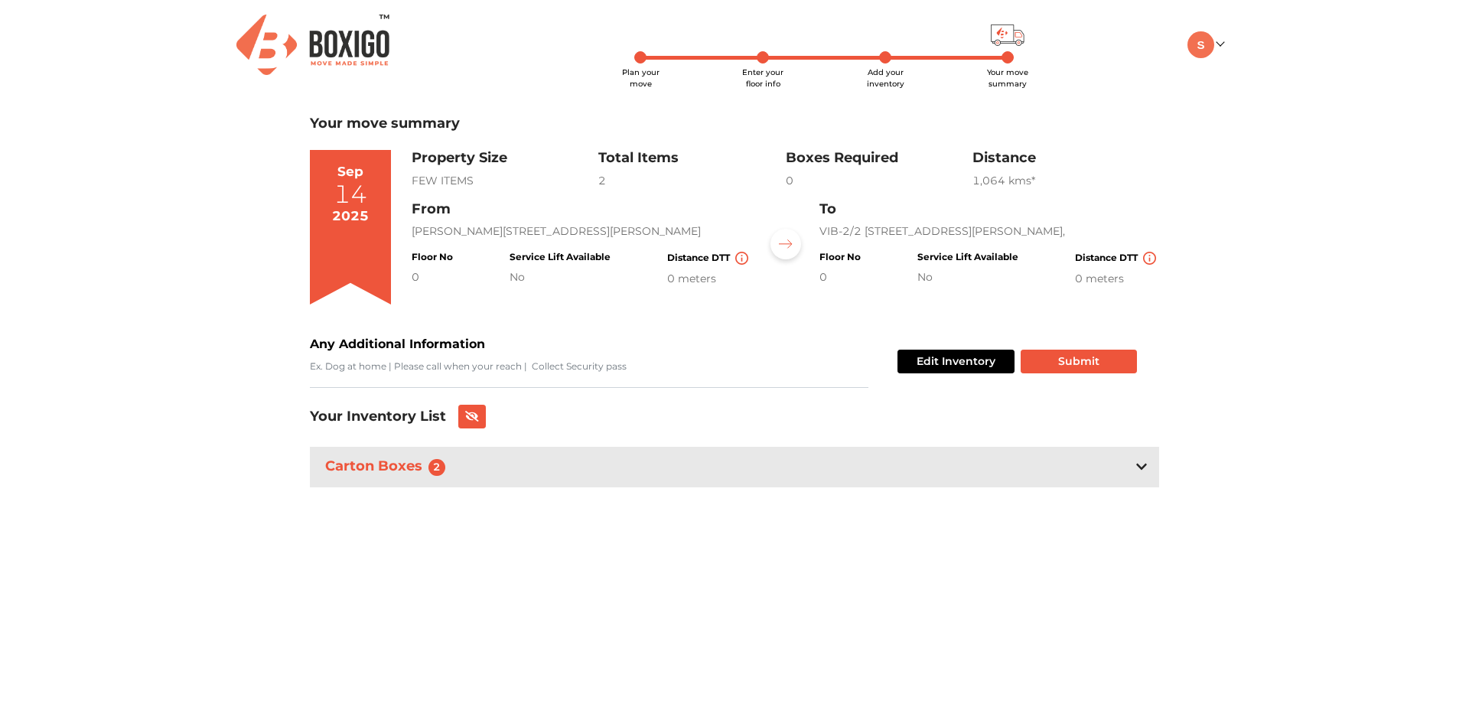
click at [1155, 465] on div "Carton Boxes 2" at bounding box center [735, 467] width 850 height 41
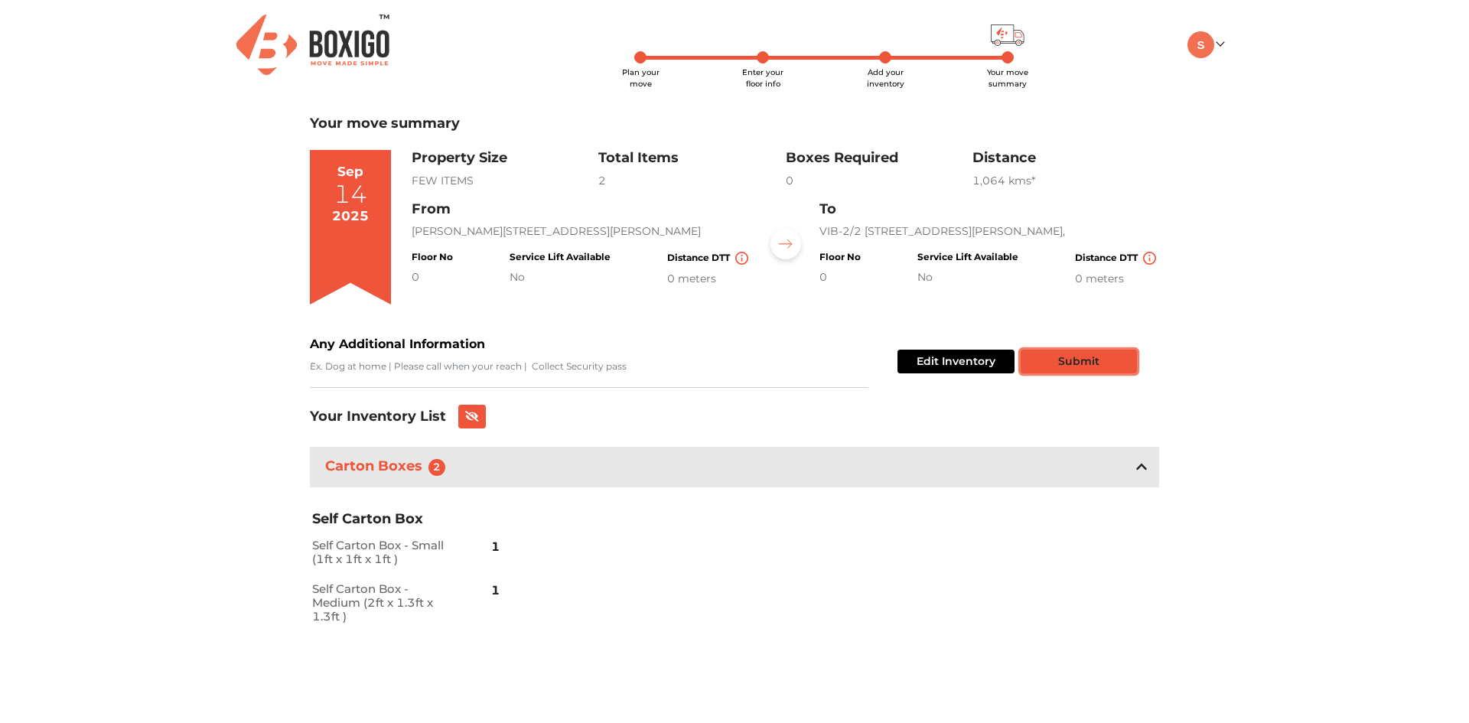
click at [1089, 361] on button "Submit" at bounding box center [1079, 362] width 116 height 24
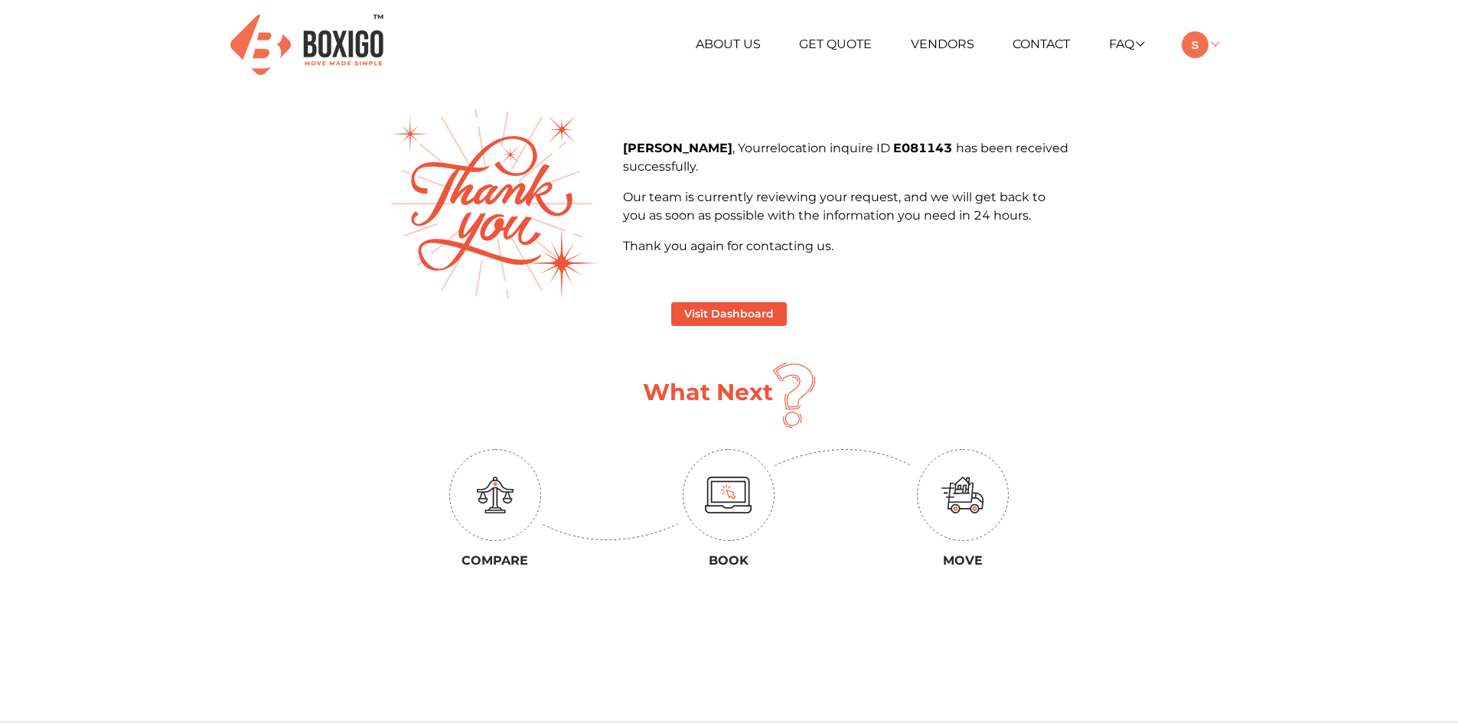
click at [1211, 46] on link at bounding box center [1200, 44] width 36 height 15
click at [1241, 155] on button "LOGOUT" at bounding box center [1243, 153] width 122 height 28
